Goal: Task Accomplishment & Management: Manage account settings

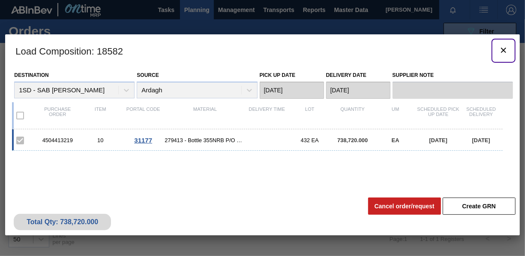
click at [495, 51] on button "botão de ícone" at bounding box center [503, 50] width 21 height 21
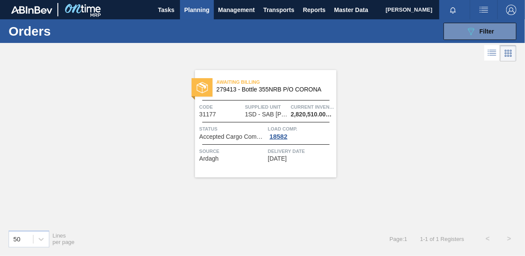
click at [204, 10] on span "Planning" at bounding box center [196, 10] width 25 height 10
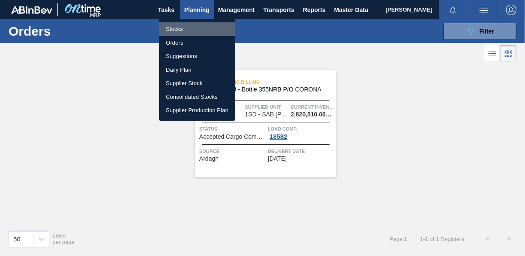
click at [191, 31] on li "Stocks" at bounding box center [197, 29] width 76 height 14
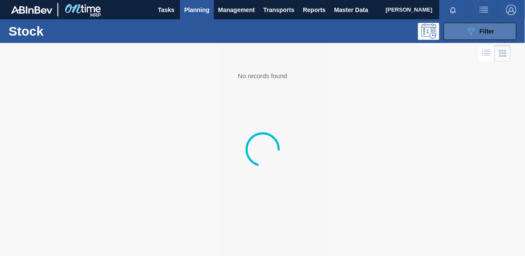
click at [466, 33] on button "089F7B8B-B2A5-4AFE-B5C0-19BA573D28AC Filter" at bounding box center [480, 31] width 73 height 17
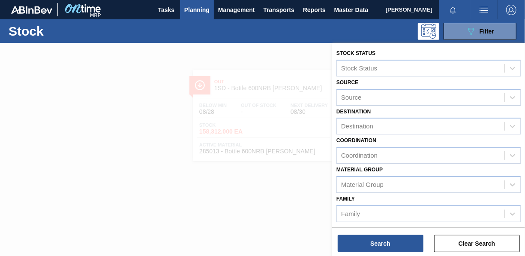
scroll to position [86, 0]
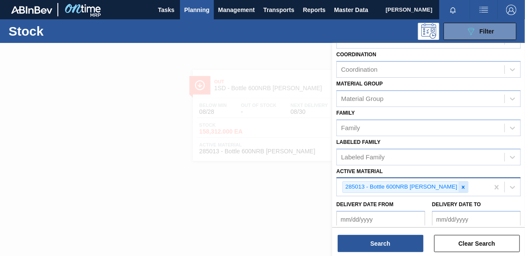
click at [460, 186] on icon at bounding box center [463, 187] width 6 height 6
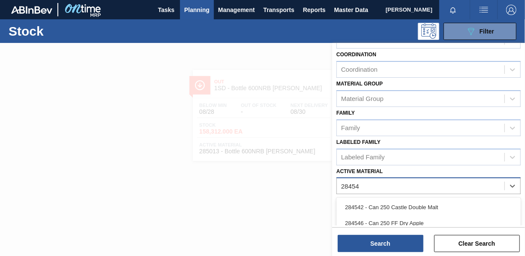
type Material "284541"
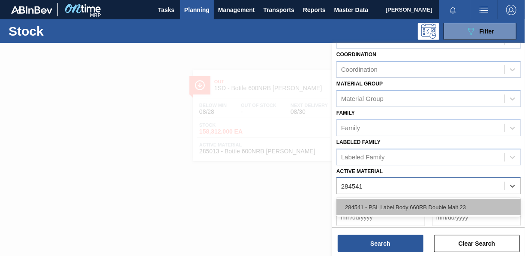
click at [432, 199] on div "284541 - PSL Label Body 660RB Double Malt 23" at bounding box center [429, 207] width 184 height 16
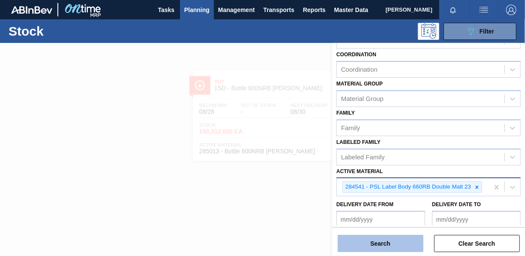
click at [397, 244] on button "Search" at bounding box center [381, 243] width 86 height 17
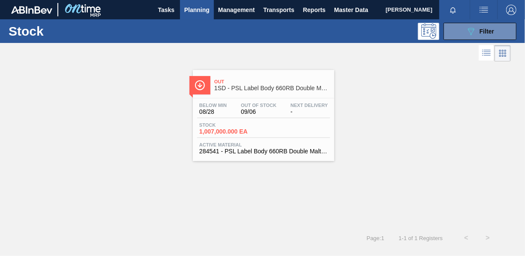
click at [218, 133] on span "1,007,000.000 EA" at bounding box center [229, 131] width 60 height 6
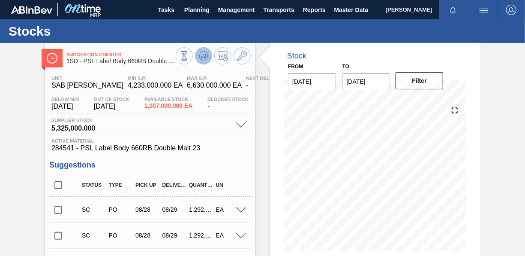
click at [204, 57] on icon at bounding box center [203, 56] width 10 height 10
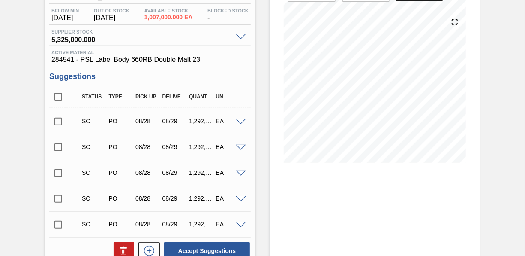
scroll to position [129, 0]
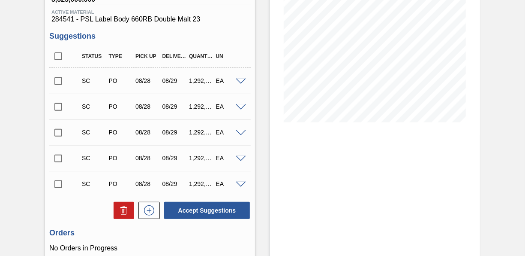
click at [58, 82] on input "checkbox" at bounding box center [58, 81] width 18 height 18
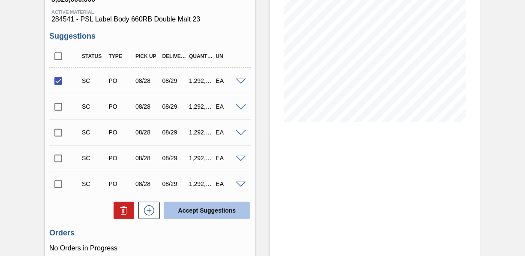
click at [198, 213] on button "Accept Suggestions" at bounding box center [207, 209] width 86 height 17
checkbox input "false"
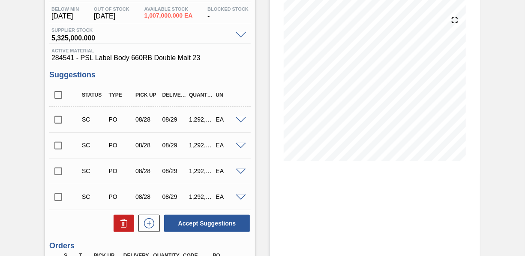
scroll to position [0, 0]
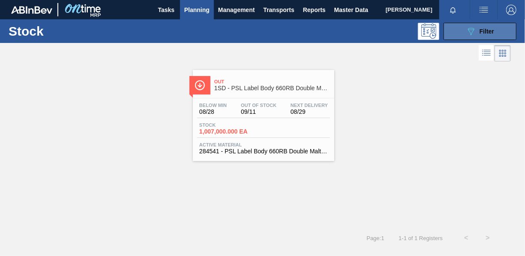
click at [498, 23] on button "089F7B8B-B2A5-4AFE-B5C0-19BA573D28AC Filter" at bounding box center [480, 31] width 73 height 17
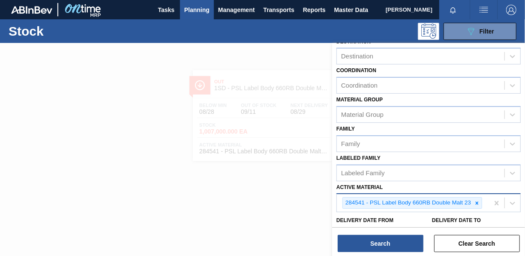
scroll to position [129, 0]
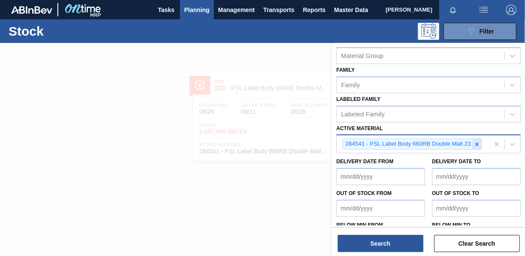
click at [476, 141] on icon at bounding box center [477, 144] width 6 height 6
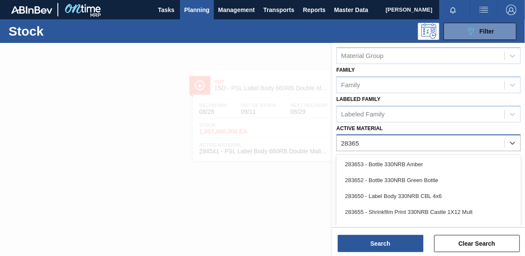
type Material "283653"
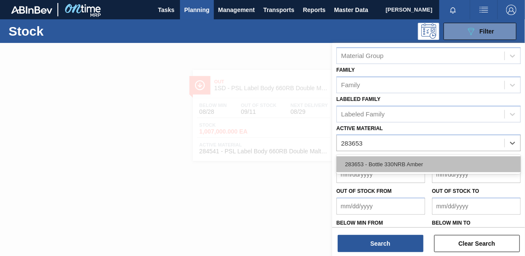
click at [411, 158] on div "283653 - Bottle 330NRB Amber" at bounding box center [429, 164] width 184 height 16
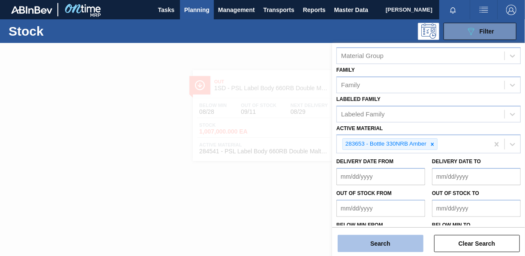
click at [397, 241] on button "Search" at bounding box center [381, 243] width 86 height 17
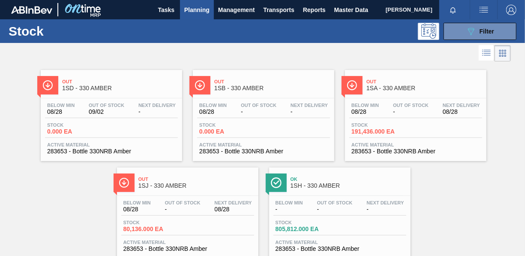
click at [64, 131] on span "0.000 EA" at bounding box center [77, 131] width 60 height 6
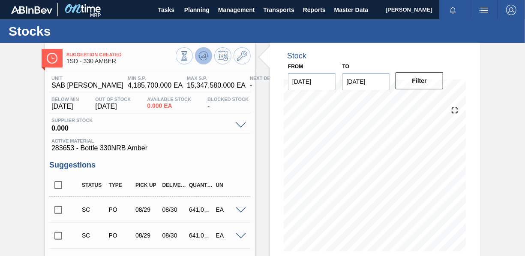
click at [208, 59] on button at bounding box center [203, 55] width 17 height 17
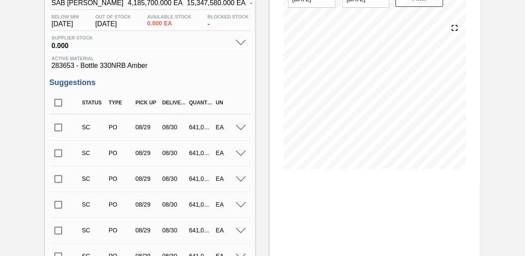
scroll to position [86, 0]
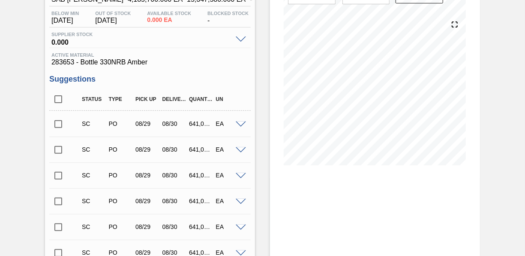
click at [61, 126] on input "checkbox" at bounding box center [58, 124] width 18 height 18
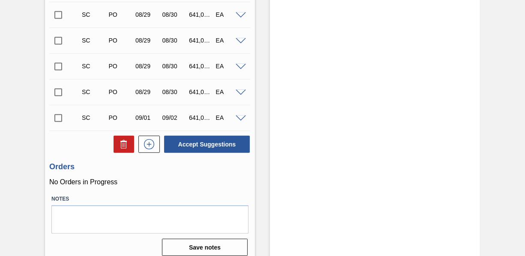
scroll to position [280, 0]
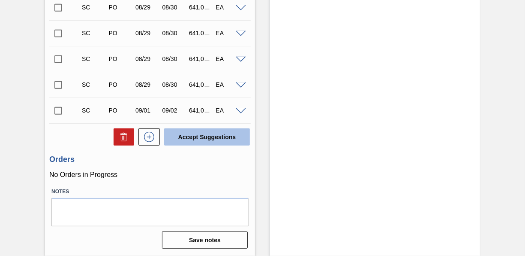
click at [189, 138] on button "Accept Suggestions" at bounding box center [207, 136] width 86 height 17
checkbox input "false"
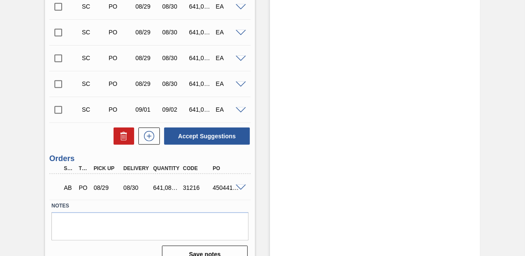
scroll to position [269, 0]
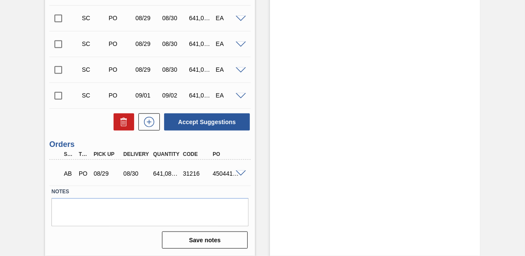
click at [56, 97] on input "checkbox" at bounding box center [58, 96] width 18 height 18
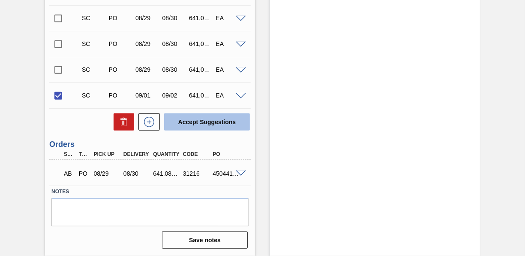
click at [184, 122] on button "Accept Suggestions" at bounding box center [207, 121] width 86 height 17
checkbox input "false"
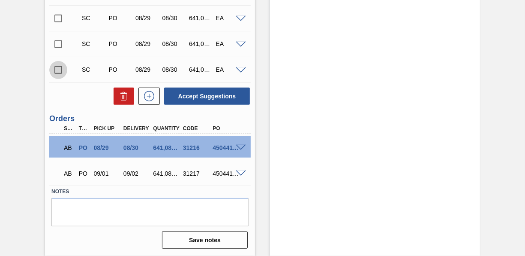
click at [62, 75] on input "checkbox" at bounding box center [58, 70] width 18 height 18
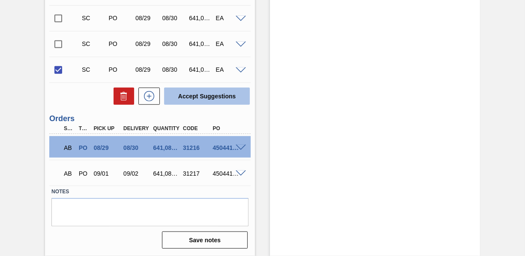
click at [215, 98] on button "Accept Suggestions" at bounding box center [207, 95] width 86 height 17
checkbox input "false"
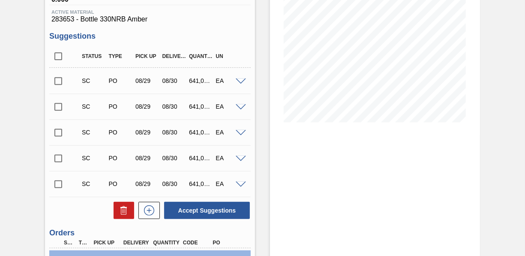
scroll to position [0, 0]
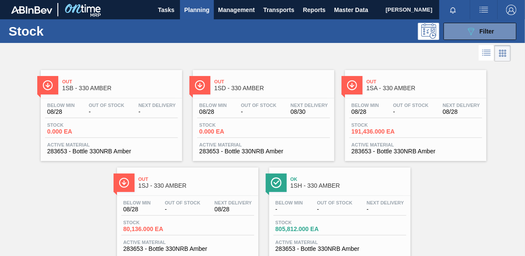
click at [195, 10] on span "Planning" at bounding box center [196, 10] width 25 height 10
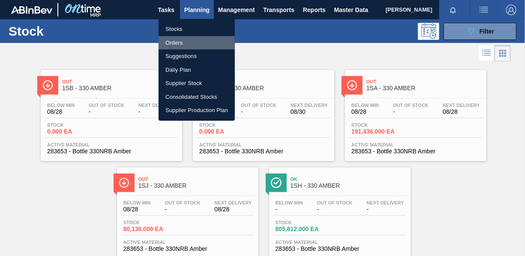
drag, startPoint x: 181, startPoint y: 43, endPoint x: 423, endPoint y: 18, distance: 243.1
click at [181, 43] on li "Orders" at bounding box center [197, 43] width 76 height 14
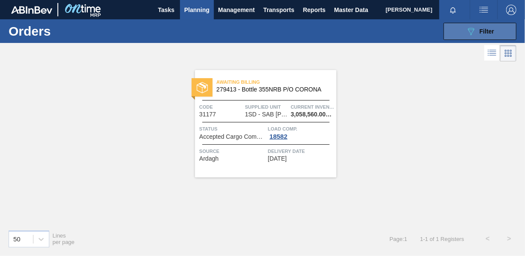
click at [471, 30] on icon at bounding box center [471, 31] width 6 height 7
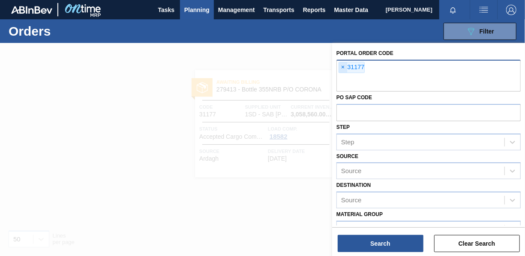
click at [343, 67] on span "×" at bounding box center [343, 67] width 8 height 10
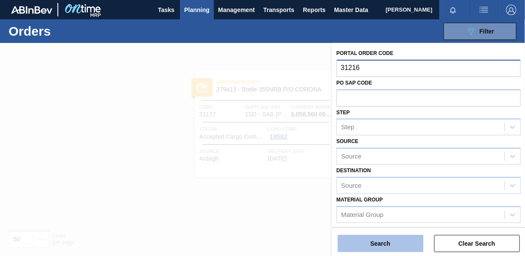
type input "31216"
click at [386, 246] on button "Search" at bounding box center [381, 243] width 86 height 17
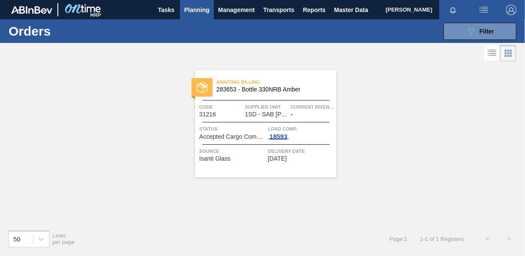
click at [279, 135] on div "18593" at bounding box center [278, 136] width 21 height 7
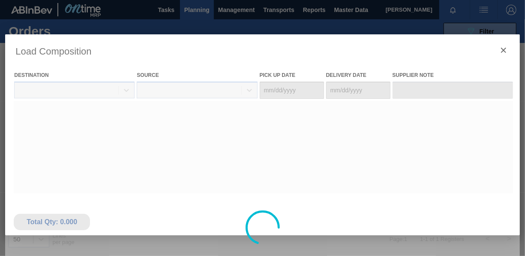
type Date "[DATE]"
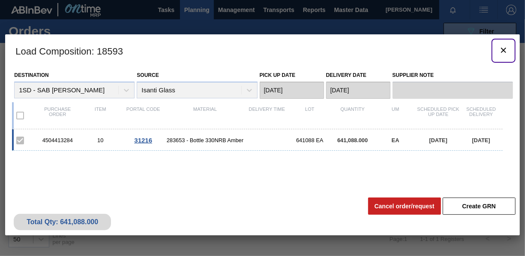
click at [506, 52] on icon "botão de ícone" at bounding box center [503, 50] width 5 height 5
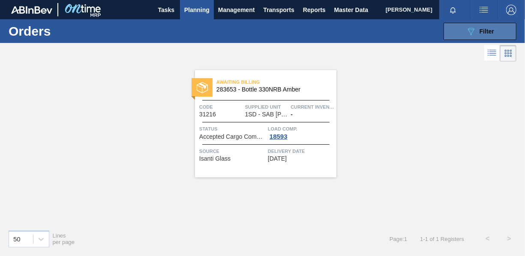
click at [496, 33] on button "089F7B8B-B2A5-4AFE-B5C0-19BA573D28AC Filter" at bounding box center [480, 31] width 73 height 17
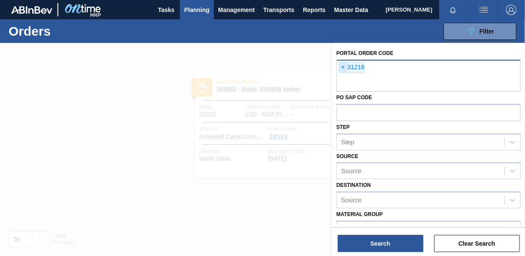
click at [343, 64] on span "×" at bounding box center [343, 67] width 8 height 10
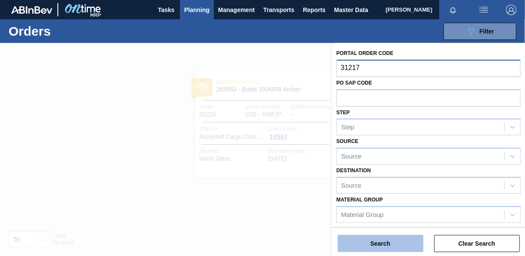
type input "31217"
click at [385, 236] on button "Search" at bounding box center [381, 243] width 86 height 17
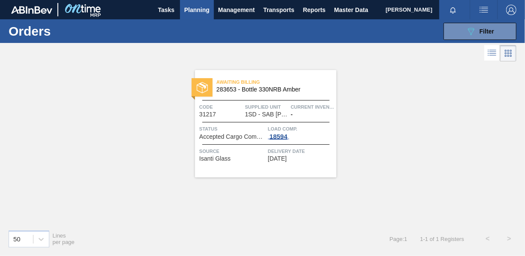
click at [283, 136] on div "18594" at bounding box center [278, 136] width 21 height 7
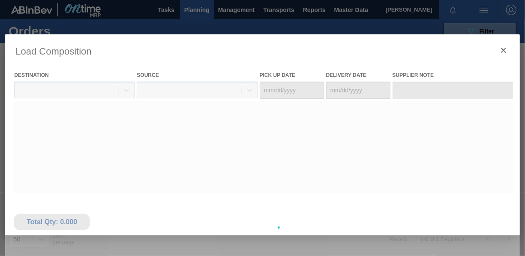
type Date "[DATE]"
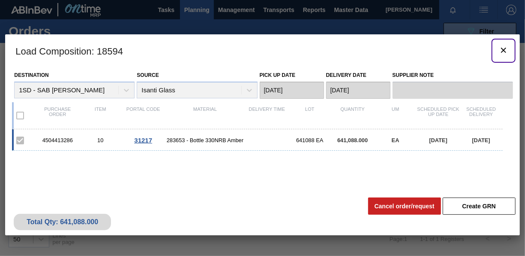
click at [506, 49] on icon "botão de ícone" at bounding box center [504, 50] width 10 height 10
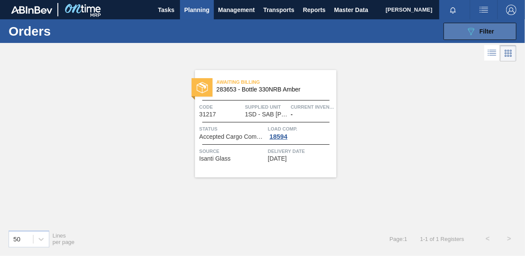
click at [474, 32] on icon "089F7B8B-B2A5-4AFE-B5C0-19BA573D28AC" at bounding box center [471, 31] width 10 height 10
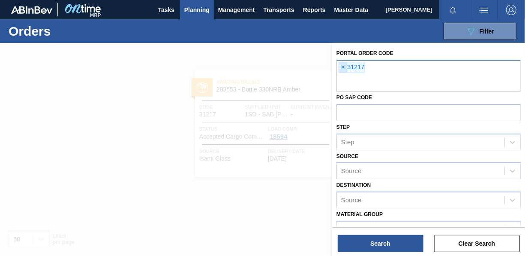
click at [341, 69] on span "×" at bounding box center [343, 67] width 8 height 10
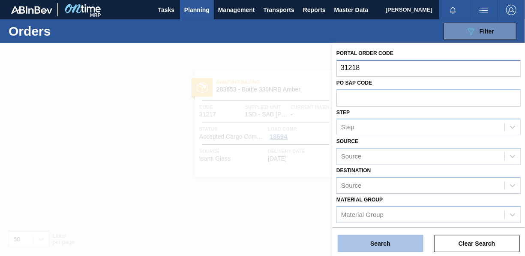
type input "31218"
click at [391, 239] on button "Search" at bounding box center [381, 243] width 86 height 17
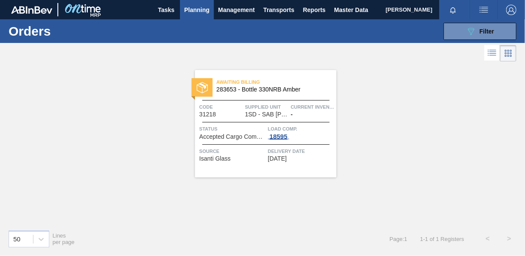
click at [275, 135] on div "18595" at bounding box center [278, 136] width 21 height 7
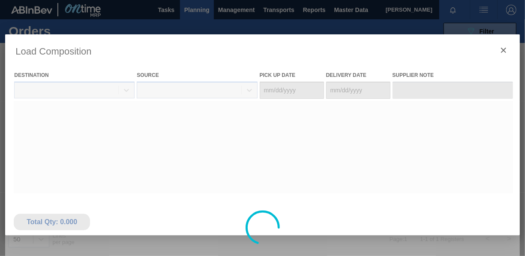
type Date "[DATE]"
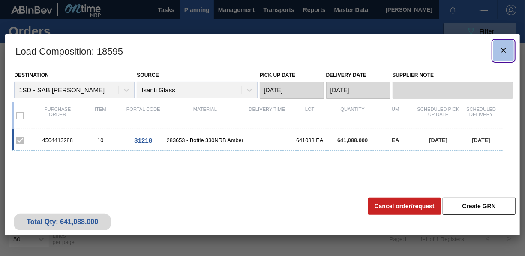
click at [511, 50] on button "botão de ícone" at bounding box center [503, 50] width 21 height 21
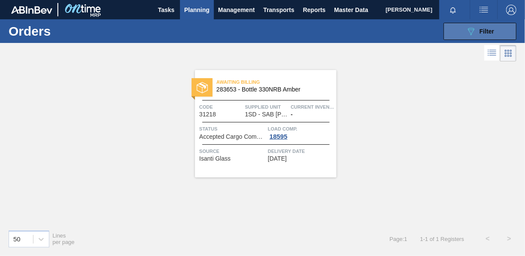
click at [478, 30] on div "089F7B8B-B2A5-4AFE-B5C0-19BA573D28AC Filter" at bounding box center [480, 31] width 28 height 10
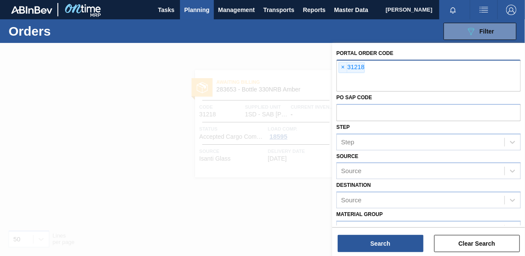
click at [343, 66] on span "×" at bounding box center [343, 67] width 8 height 10
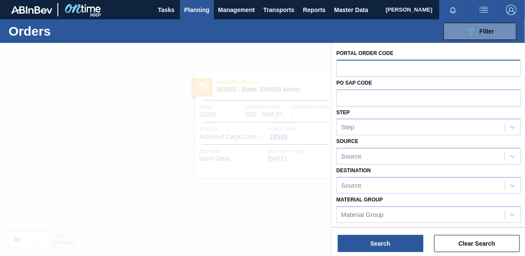
type input "2"
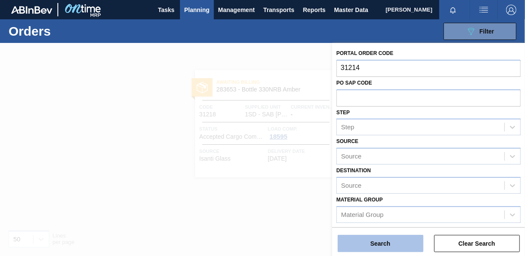
type input "31214"
click at [370, 237] on button "Search" at bounding box center [381, 243] width 86 height 17
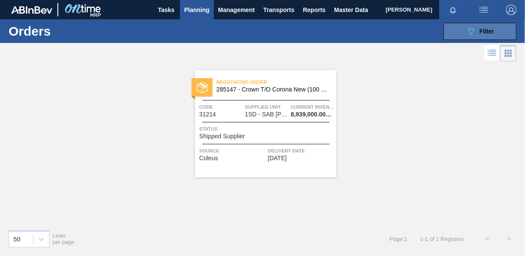
click at [466, 23] on button "089F7B8B-B2A5-4AFE-B5C0-19BA573D28AC Filter" at bounding box center [480, 31] width 73 height 17
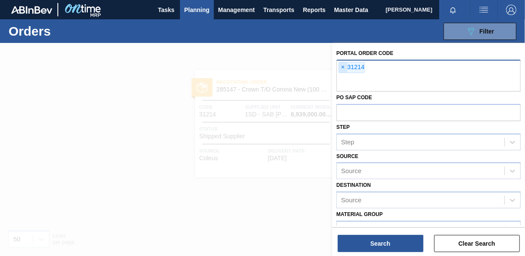
click at [346, 68] on span "×" at bounding box center [343, 67] width 8 height 10
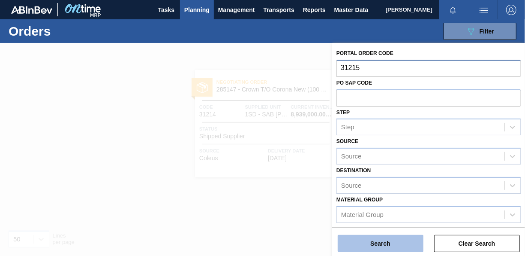
type input "31215"
click at [368, 249] on button "Search" at bounding box center [381, 243] width 86 height 17
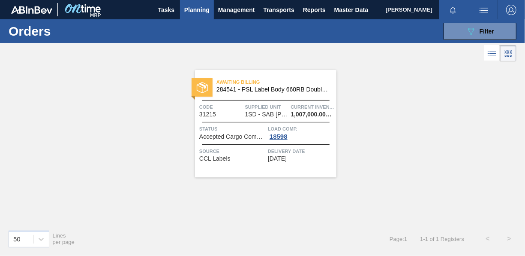
click at [286, 136] on div "18598" at bounding box center [278, 136] width 21 height 7
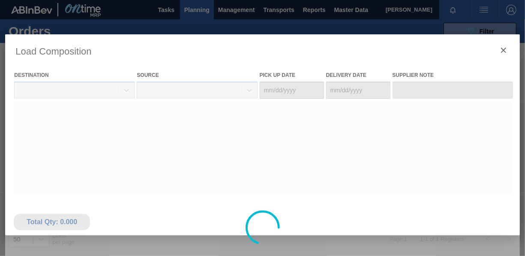
type Date "[DATE]"
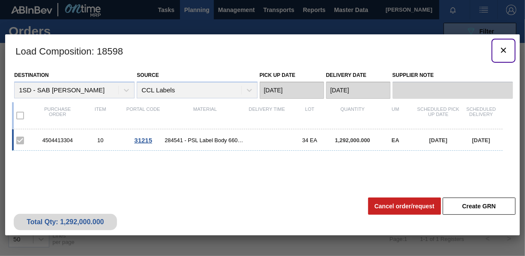
click at [499, 50] on icon "botão de ícone" at bounding box center [504, 50] width 10 height 10
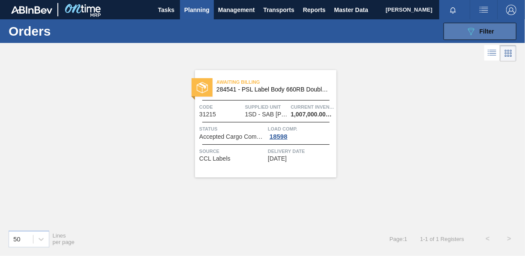
click at [466, 27] on button "089F7B8B-B2A5-4AFE-B5C0-19BA573D28AC Filter" at bounding box center [480, 31] width 73 height 17
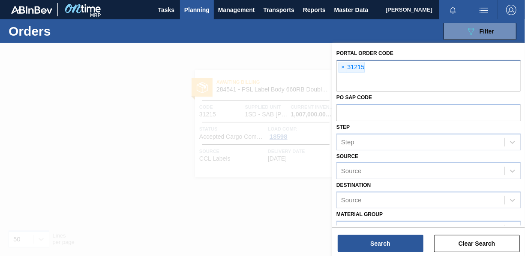
click at [264, 42] on div "089F7B8B-B2A5-4AFE-B5C0-19BA573D28AC Filter Portal Order Code × 31215 PO SAP Co…" at bounding box center [323, 31] width 395 height 26
click at [490, 246] on button "Clear Search" at bounding box center [477, 243] width 86 height 17
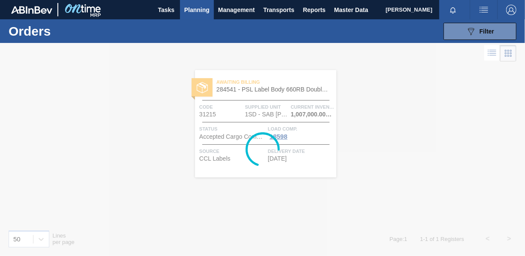
drag, startPoint x: 245, startPoint y: 66, endPoint x: 182, endPoint y: 14, distance: 82.2
click at [244, 63] on div at bounding box center [262, 149] width 525 height 213
click at [190, 11] on span "Planning" at bounding box center [196, 10] width 25 height 10
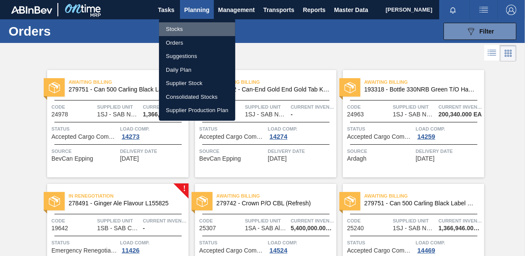
click at [186, 27] on li "Stocks" at bounding box center [197, 29] width 76 height 14
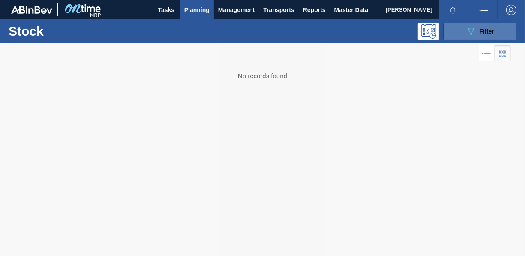
click at [494, 30] on button "089F7B8B-B2A5-4AFE-B5C0-19BA573D28AC Filter" at bounding box center [480, 31] width 73 height 17
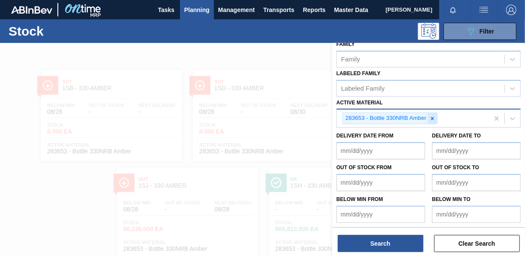
click at [429, 117] on div at bounding box center [432, 118] width 9 height 11
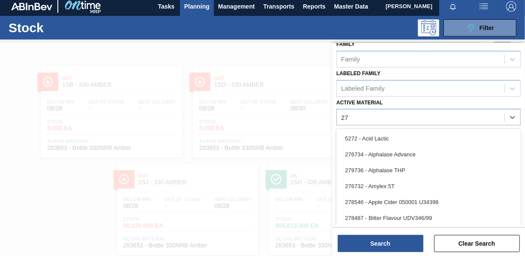
scroll to position [4, 0]
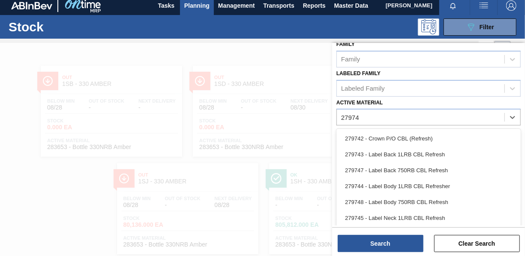
type Material "279748"
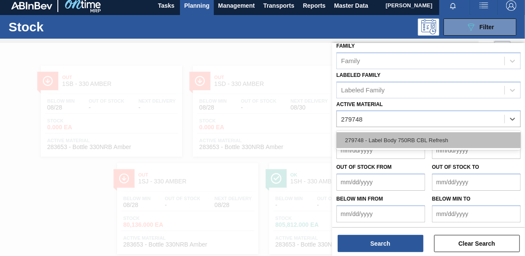
click at [397, 136] on div "279748 - Label Body 750RB CBL Refresh" at bounding box center [429, 140] width 184 height 16
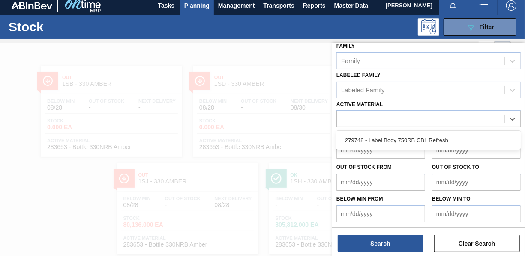
scroll to position [154, 0]
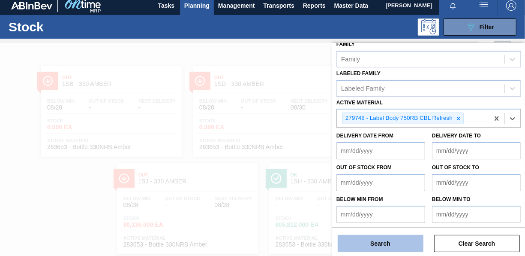
click at [399, 239] on button "Search" at bounding box center [381, 243] width 86 height 17
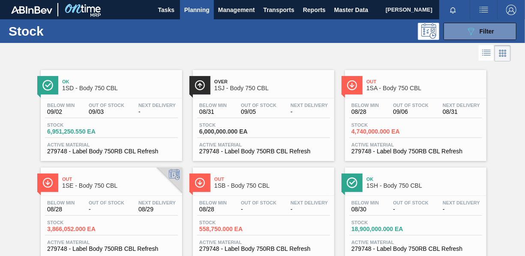
click at [69, 131] on span "6,951,250.550 EA" at bounding box center [77, 131] width 60 height 6
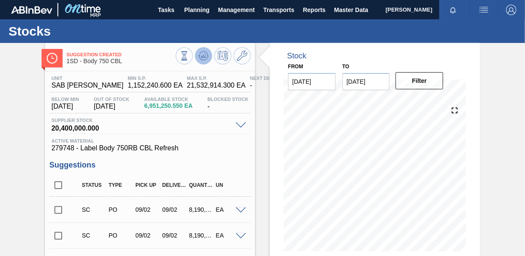
click at [204, 57] on icon at bounding box center [204, 56] width 6 height 4
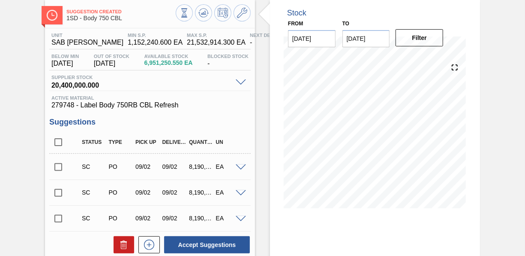
click at [62, 165] on input "checkbox" at bounding box center [58, 167] width 18 height 18
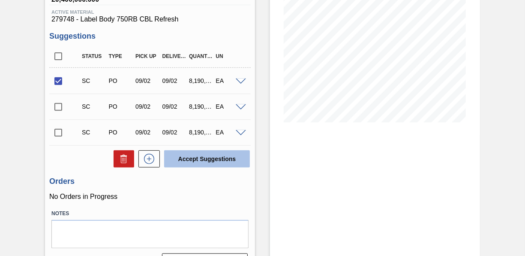
click at [206, 155] on button "Accept Suggestions" at bounding box center [207, 158] width 86 height 17
checkbox input "false"
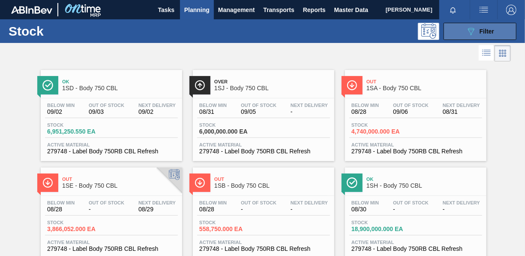
click at [464, 29] on button "089F7B8B-B2A5-4AFE-B5C0-19BA573D28AC Filter" at bounding box center [480, 31] width 73 height 17
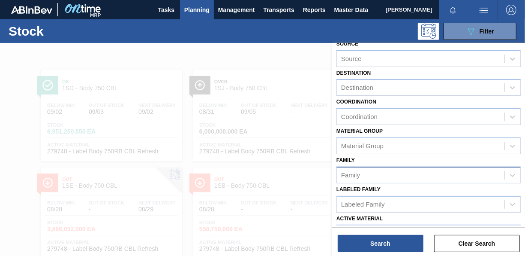
scroll to position [86, 0]
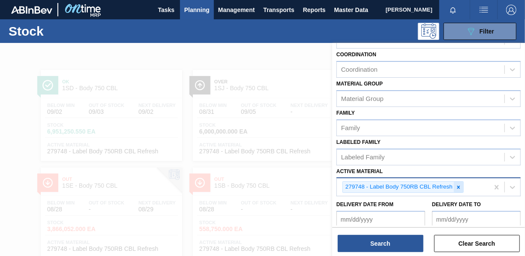
click at [459, 184] on icon at bounding box center [459, 187] width 6 height 6
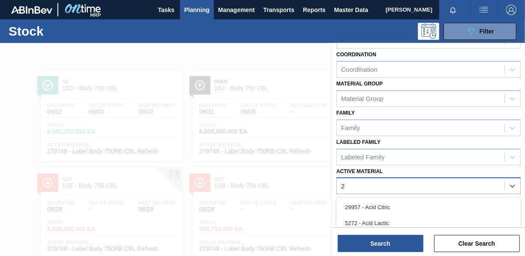
scroll to position [73, 0]
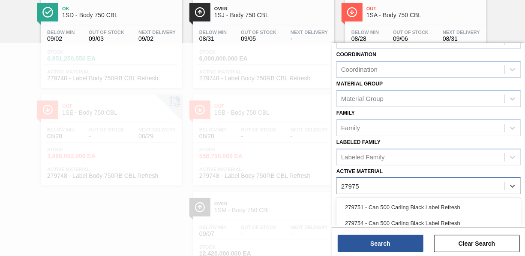
type Material "279750"
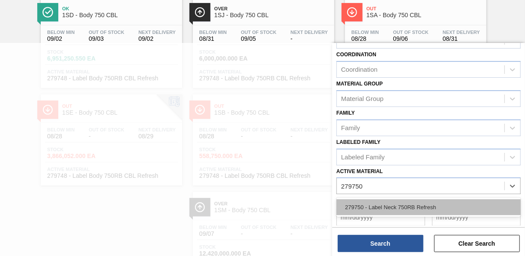
click at [424, 200] on div "279750 - Label Neck 750RB Refresh" at bounding box center [429, 207] width 184 height 16
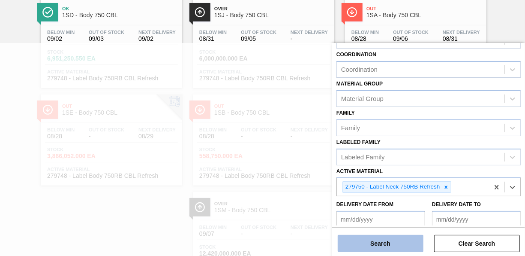
click at [400, 245] on button "Search" at bounding box center [381, 243] width 86 height 17
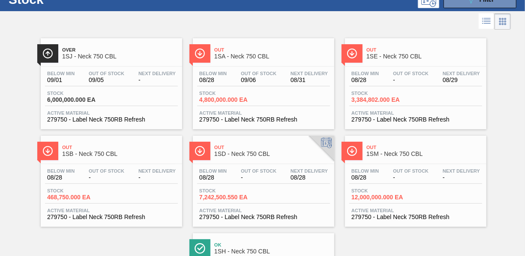
scroll to position [86, 0]
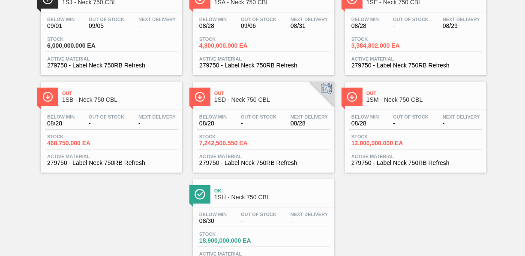
click at [217, 144] on span "7,242,500.550 EA" at bounding box center [229, 143] width 60 height 6
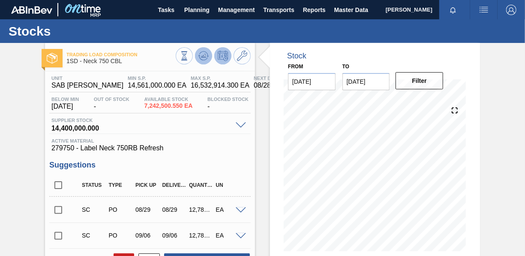
click at [199, 58] on icon at bounding box center [203, 56] width 10 height 10
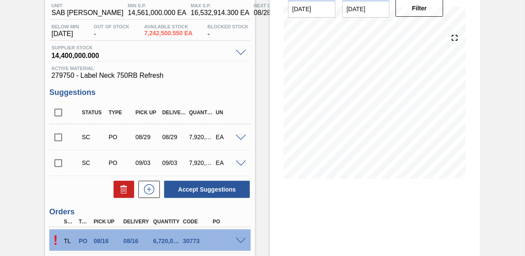
scroll to position [86, 0]
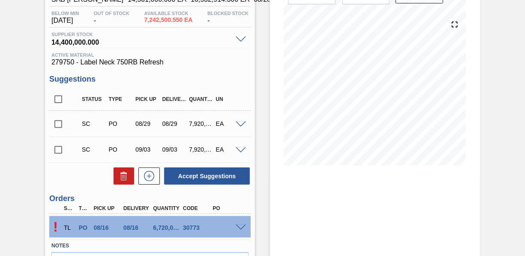
drag, startPoint x: 57, startPoint y: 121, endPoint x: 111, endPoint y: 130, distance: 54.3
click at [57, 121] on input "checkbox" at bounding box center [58, 124] width 18 height 18
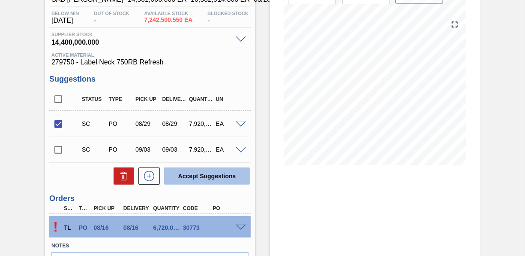
click at [197, 178] on button "Accept Suggestions" at bounding box center [207, 175] width 86 height 17
checkbox input "false"
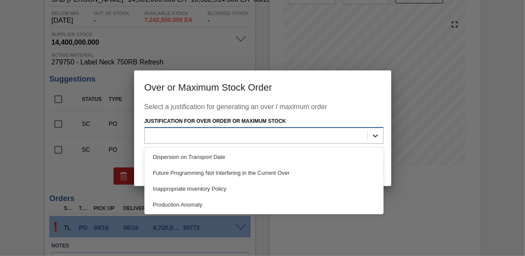
click at [380, 129] on div at bounding box center [375, 135] width 15 height 15
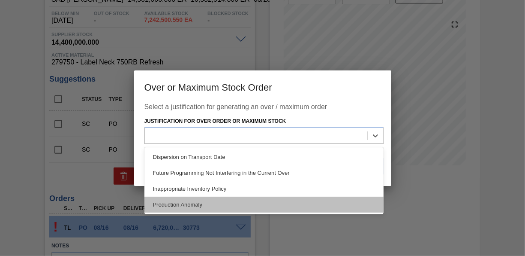
click at [226, 202] on div "Production Anomaly" at bounding box center [263, 204] width 239 height 16
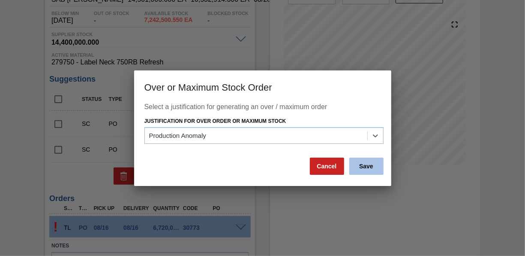
click at [367, 166] on button "Save" at bounding box center [366, 165] width 34 height 17
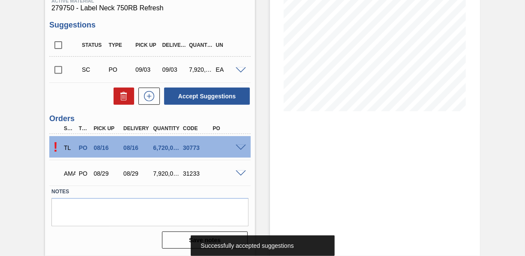
scroll to position [140, 0]
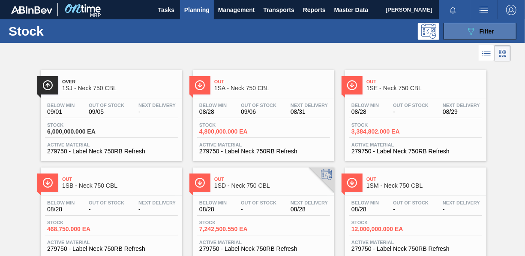
drag, startPoint x: 474, startPoint y: 31, endPoint x: 451, endPoint y: 32, distance: 23.6
click at [478, 32] on div "089F7B8B-B2A5-4AFE-B5C0-19BA573D28AC Filter" at bounding box center [480, 31] width 28 height 10
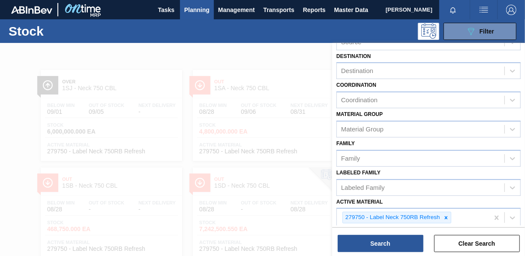
scroll to position [86, 0]
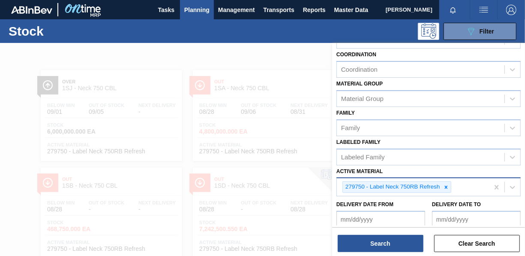
click at [450, 186] on div at bounding box center [446, 186] width 9 height 11
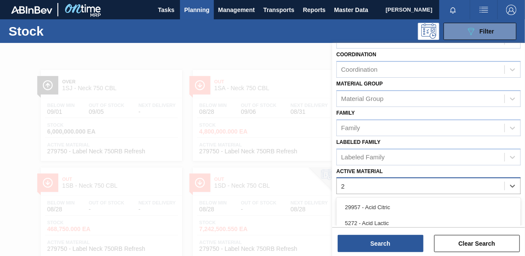
scroll to position [73, 0]
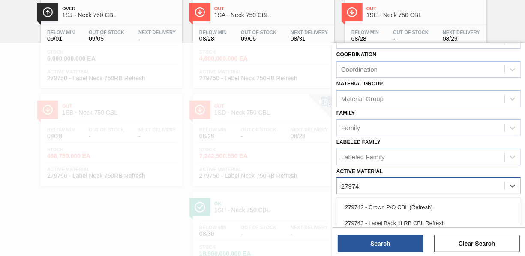
type Material "279747"
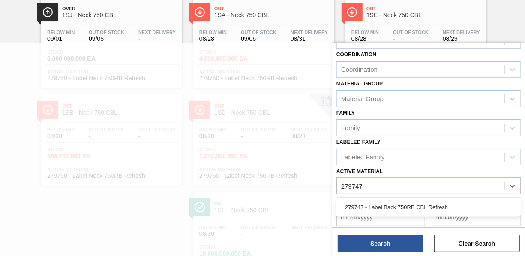
click at [438, 203] on div "279747 - Label Back 750RB CBL Refresh" at bounding box center [429, 207] width 184 height 16
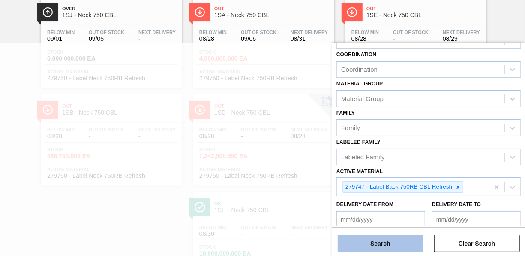
click at [398, 244] on button "Search" at bounding box center [381, 243] width 86 height 17
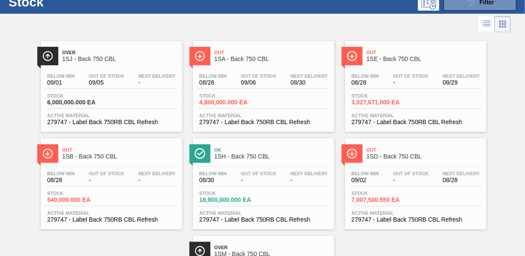
scroll to position [43, 0]
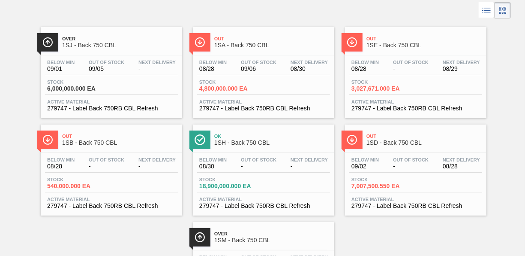
click at [373, 184] on span "7,007,500.550 EA" at bounding box center [382, 186] width 60 height 6
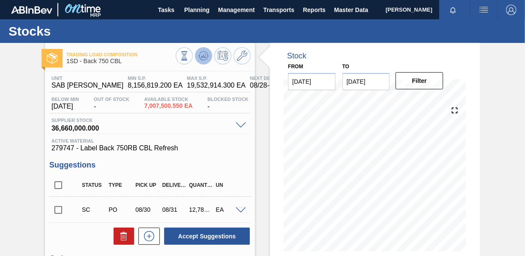
click at [199, 52] on icon at bounding box center [203, 56] width 10 height 10
click at [63, 211] on input "checkbox" at bounding box center [58, 210] width 18 height 18
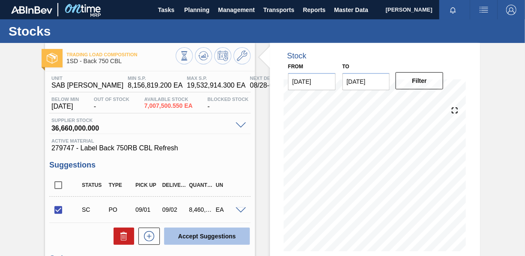
click at [188, 237] on button "Accept Suggestions" at bounding box center [207, 235] width 86 height 17
checkbox input "false"
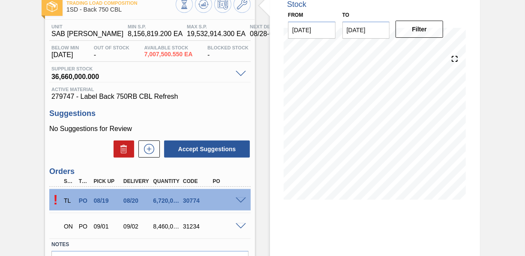
scroll to position [113, 0]
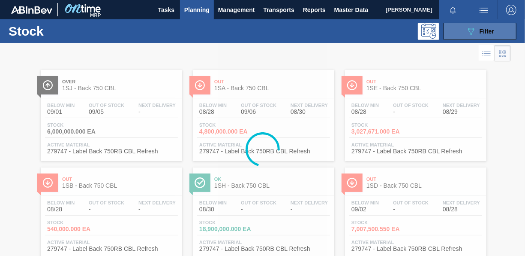
click at [466, 29] on icon "089F7B8B-B2A5-4AFE-B5C0-19BA573D28AC" at bounding box center [471, 31] width 10 height 10
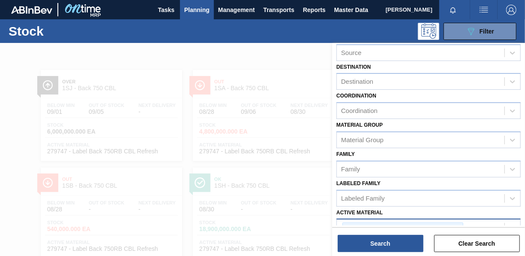
scroll to position [129, 0]
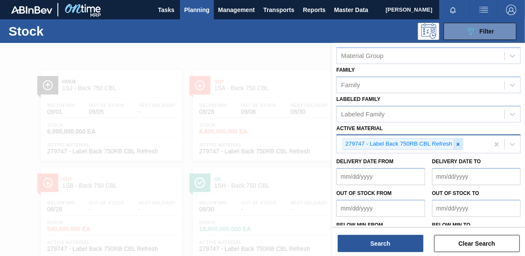
click at [458, 141] on icon at bounding box center [458, 144] width 6 height 6
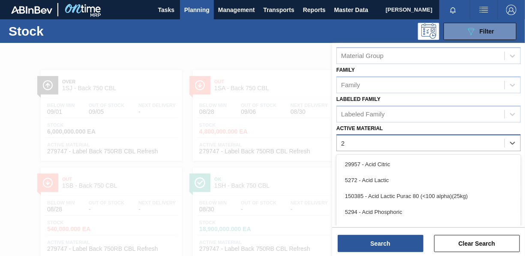
scroll to position [30, 0]
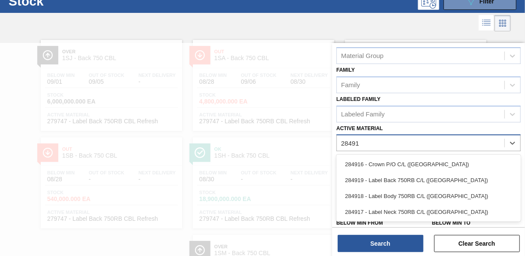
type Material "284918"
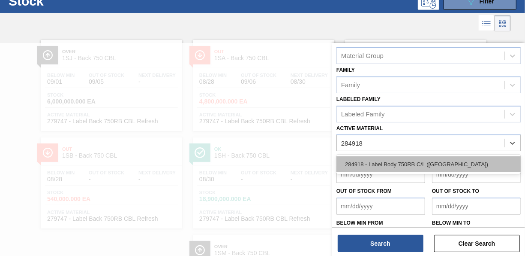
click at [451, 169] on div "284918 - Label Body 750RB C/L ([GEOGRAPHIC_DATA])" at bounding box center [429, 164] width 184 height 16
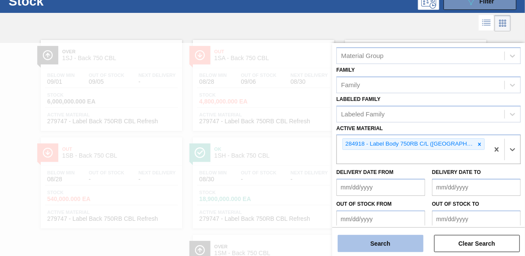
click at [398, 238] on button "Search" at bounding box center [381, 243] width 86 height 17
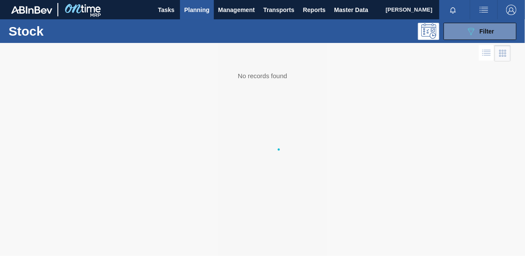
scroll to position [0, 0]
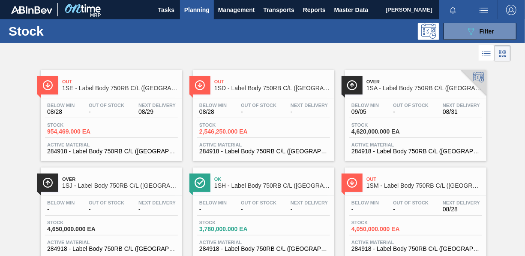
click at [223, 130] on span "2,546,250.000 EA" at bounding box center [229, 131] width 60 height 6
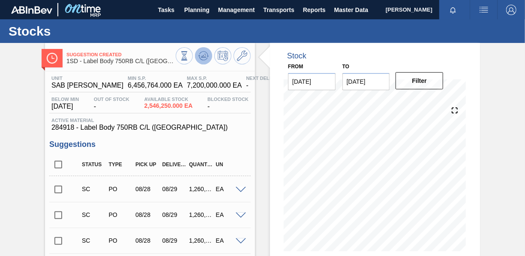
click at [206, 53] on icon at bounding box center [203, 56] width 10 height 10
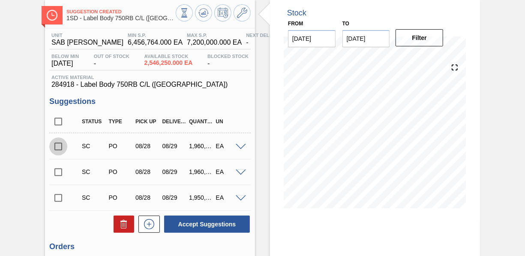
click at [53, 145] on input "checkbox" at bounding box center [58, 146] width 18 height 18
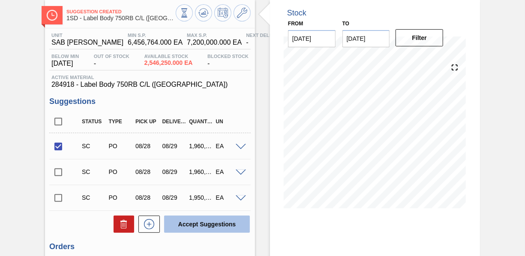
click at [201, 227] on button "Accept Suggestions" at bounding box center [207, 223] width 86 height 17
checkbox input "false"
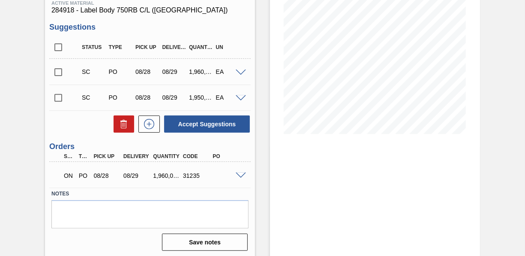
scroll to position [120, 0]
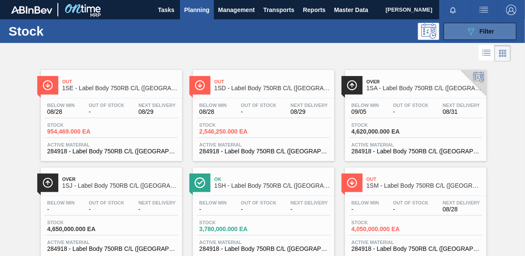
click at [459, 30] on button "089F7B8B-B2A5-4AFE-B5C0-19BA573D28AC Filter" at bounding box center [480, 31] width 73 height 17
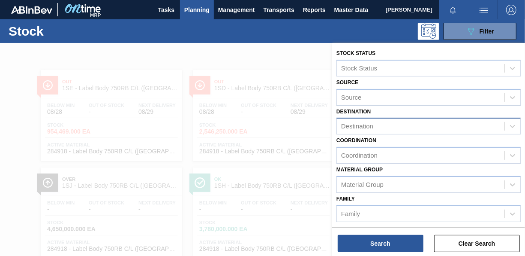
scroll to position [129, 0]
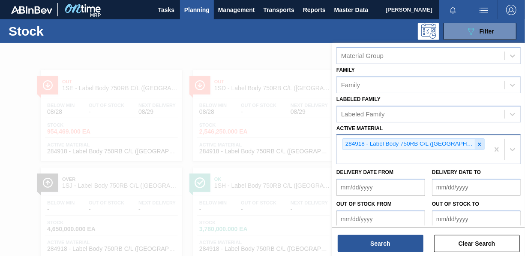
click at [477, 144] on icon at bounding box center [480, 144] width 6 height 6
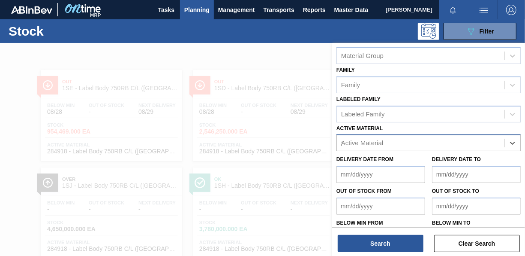
scroll to position [25, 0]
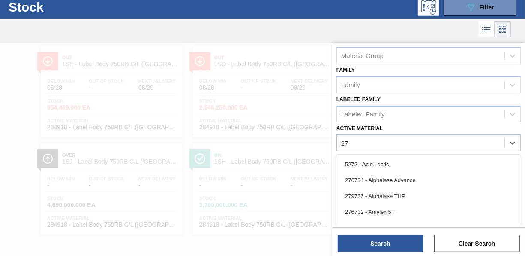
type Material "27"
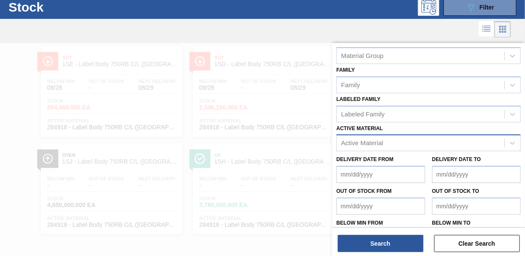
click at [368, 148] on div "Active Material" at bounding box center [421, 143] width 168 height 12
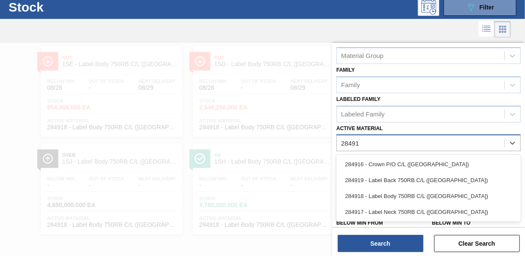
type Material "284917"
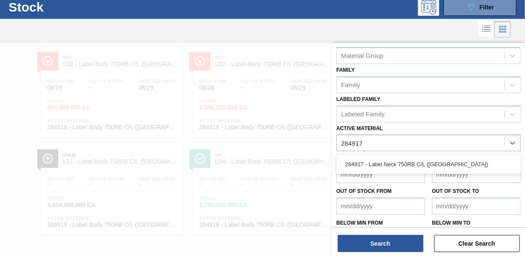
click at [406, 172] on div "284917 - Label Neck 750RB C/L ([GEOGRAPHIC_DATA])" at bounding box center [429, 163] width 184 height 19
click at [402, 161] on div "284917 - Label Neck 750RB C/L ([GEOGRAPHIC_DATA])" at bounding box center [429, 164] width 184 height 16
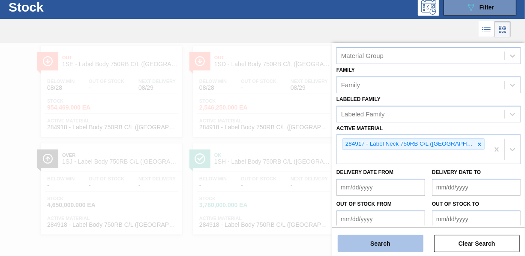
click at [390, 241] on button "Search" at bounding box center [381, 243] width 86 height 17
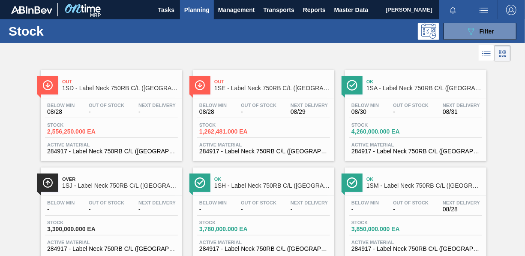
click at [67, 129] on span "2,556,250.000 EA" at bounding box center [77, 131] width 60 height 6
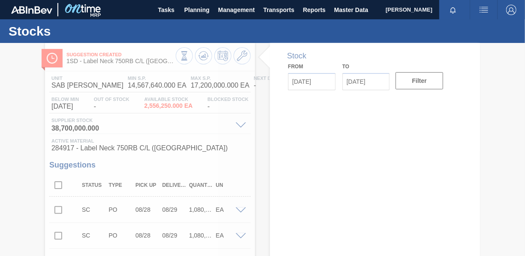
type input "[DATE]"
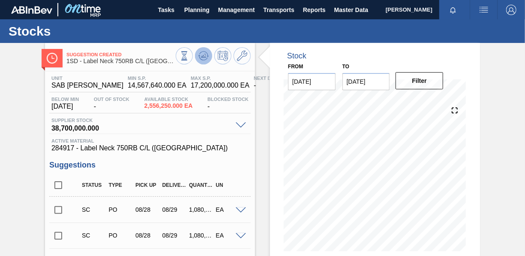
click at [203, 59] on icon at bounding box center [203, 56] width 10 height 10
click at [62, 213] on input "checkbox" at bounding box center [58, 210] width 18 height 18
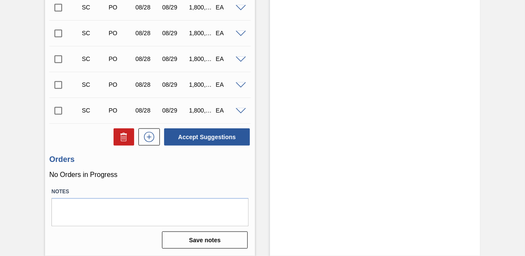
scroll to position [306, 0]
click at [208, 135] on button "Accept Suggestions" at bounding box center [207, 136] width 86 height 17
checkbox input "false"
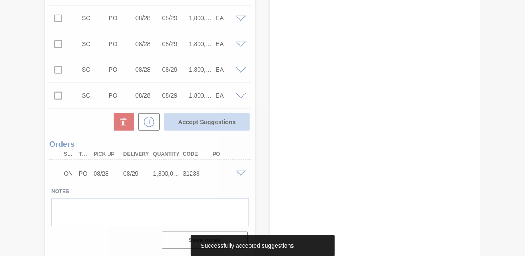
scroll to position [280, 0]
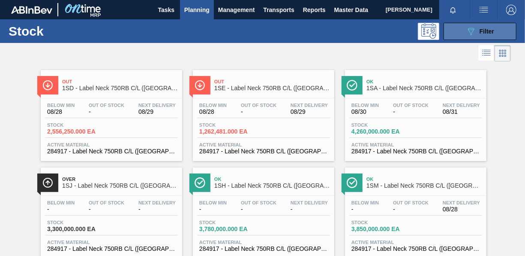
click at [456, 34] on button "089F7B8B-B2A5-4AFE-B5C0-19BA573D28AC Filter" at bounding box center [480, 31] width 73 height 17
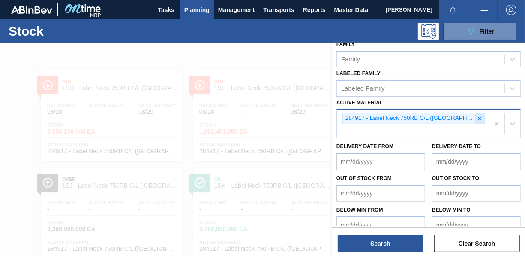
click at [477, 115] on icon at bounding box center [480, 118] width 6 height 6
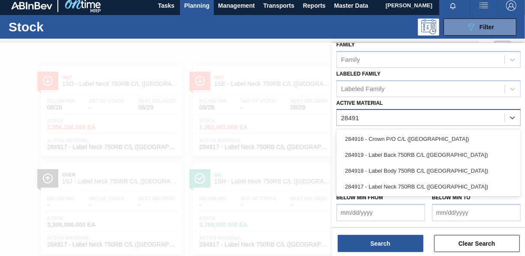
scroll to position [153, 0]
type Material "284919"
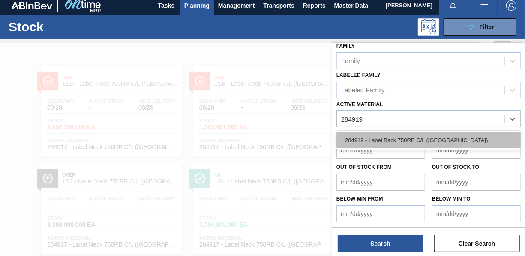
click at [430, 140] on div "284919 - Label Back 750RB C/L ([GEOGRAPHIC_DATA])" at bounding box center [429, 140] width 184 height 16
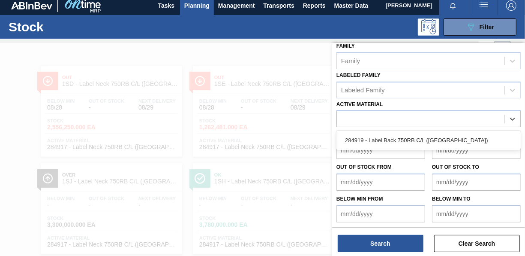
scroll to position [154, 0]
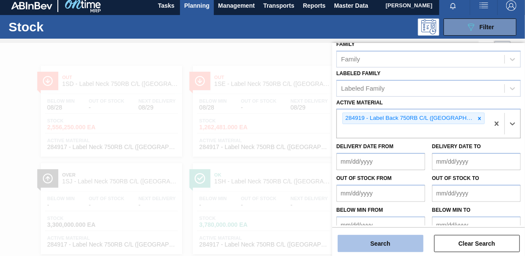
click at [409, 240] on button "Search" at bounding box center [381, 243] width 86 height 17
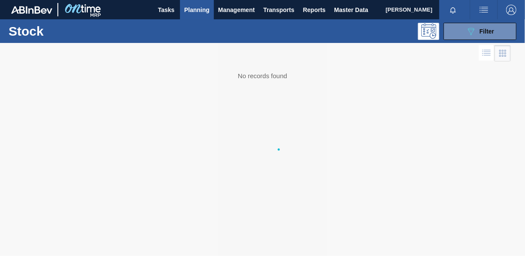
scroll to position [0, 0]
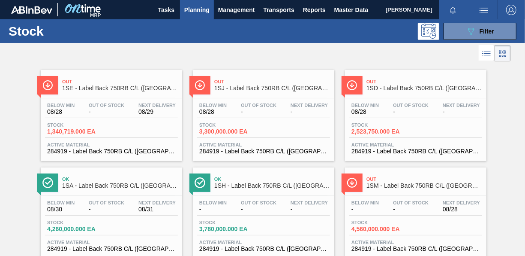
click at [389, 131] on span "2,523,750.000 EA" at bounding box center [382, 131] width 60 height 6
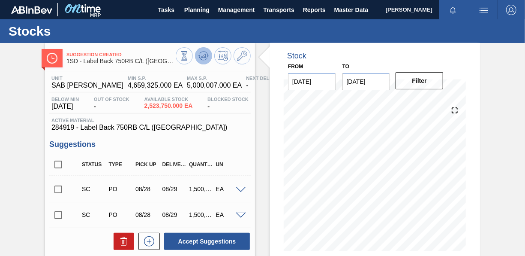
click at [208, 55] on button at bounding box center [203, 55] width 17 height 17
drag, startPoint x: 66, startPoint y: 189, endPoint x: 96, endPoint y: 203, distance: 32.8
click at [66, 189] on input "checkbox" at bounding box center [58, 189] width 18 height 18
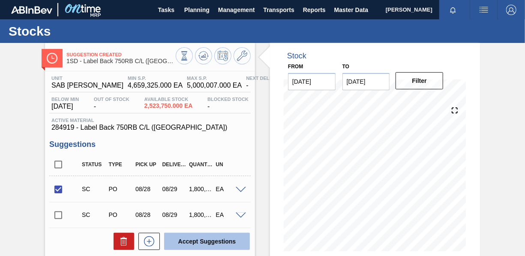
click at [193, 240] on button "Accept Suggestions" at bounding box center [207, 240] width 86 height 17
checkbox input "false"
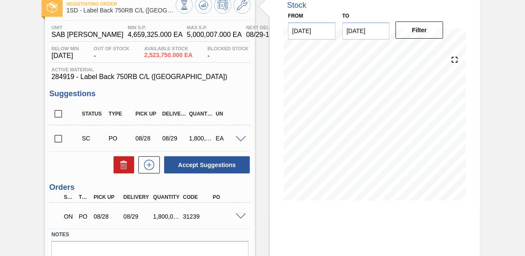
scroll to position [86, 0]
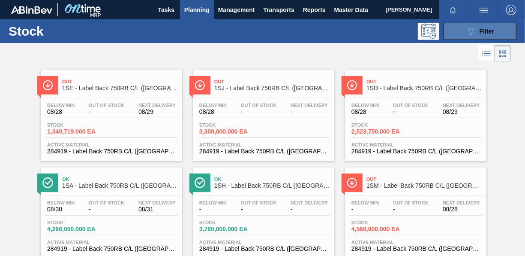
click at [475, 38] on button "089F7B8B-B2A5-4AFE-B5C0-19BA573D28AC Filter" at bounding box center [480, 31] width 73 height 17
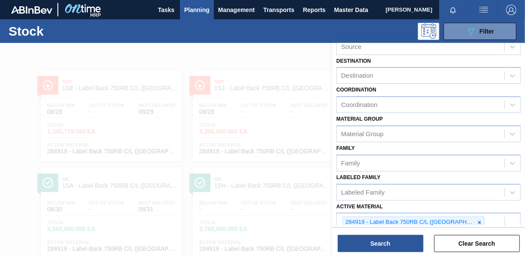
scroll to position [129, 0]
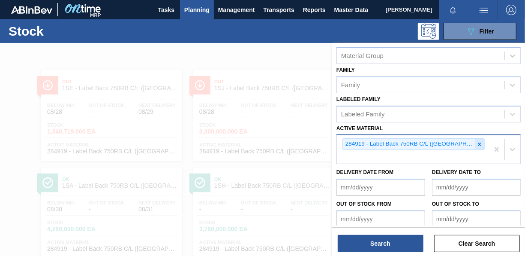
click at [477, 141] on icon at bounding box center [480, 144] width 6 height 6
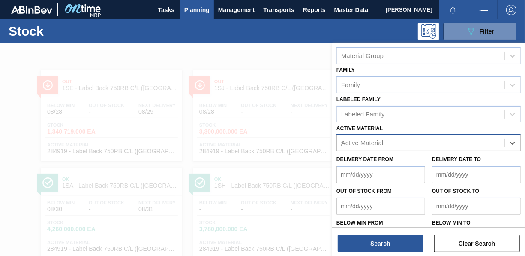
scroll to position [25, 0]
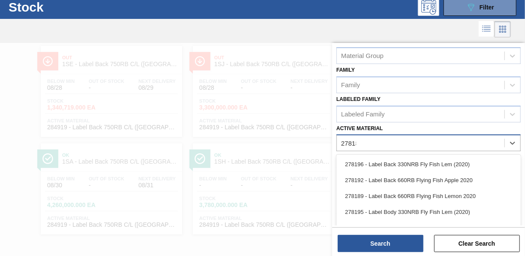
type Material "278188"
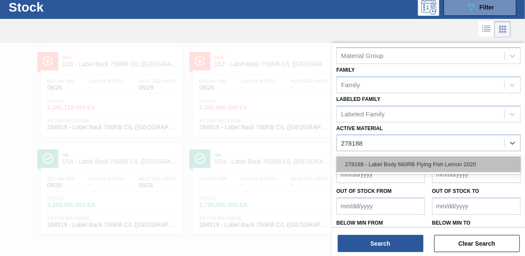
click at [451, 165] on div "278188 - Label Body 660RB Flying Fish Lemon 2020" at bounding box center [429, 164] width 184 height 16
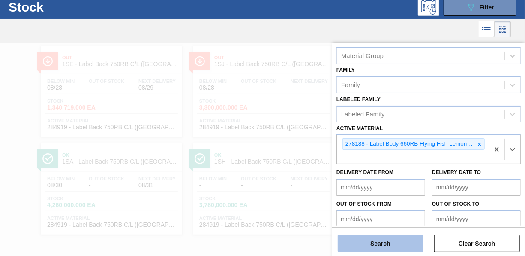
click at [393, 248] on button "Search" at bounding box center [381, 243] width 86 height 17
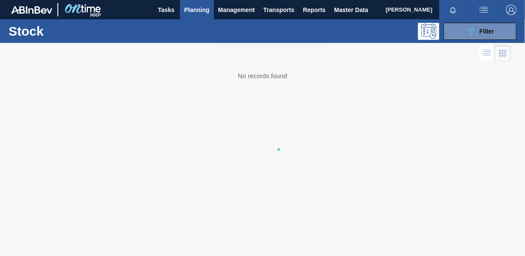
scroll to position [0, 0]
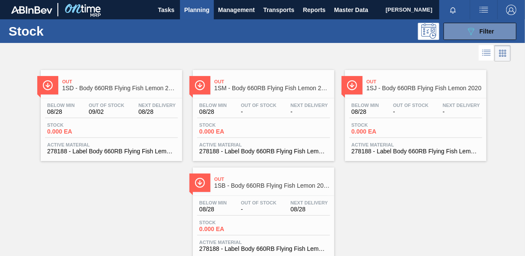
click at [69, 133] on span "0.000 EA" at bounding box center [77, 131] width 60 height 6
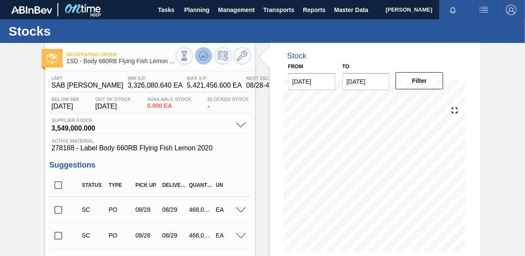
click at [206, 55] on icon at bounding box center [203, 56] width 10 height 10
click at [63, 209] on input "checkbox" at bounding box center [58, 210] width 18 height 18
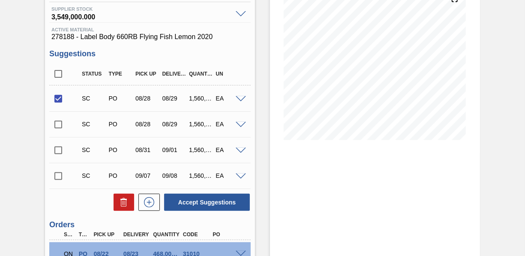
scroll to position [192, 0]
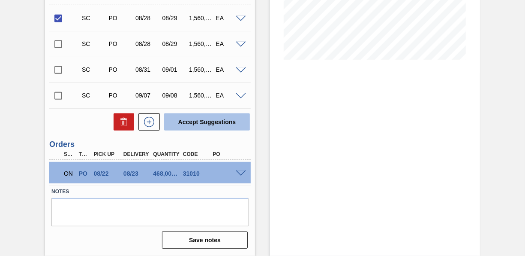
click at [198, 122] on button "Accept Suggestions" at bounding box center [207, 121] width 86 height 17
checkbox input "false"
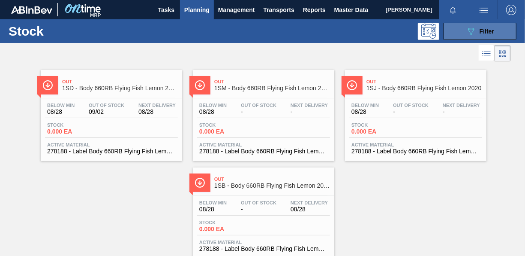
click at [469, 32] on icon at bounding box center [471, 31] width 6 height 7
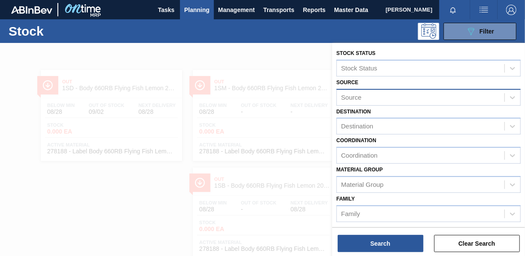
scroll to position [129, 0]
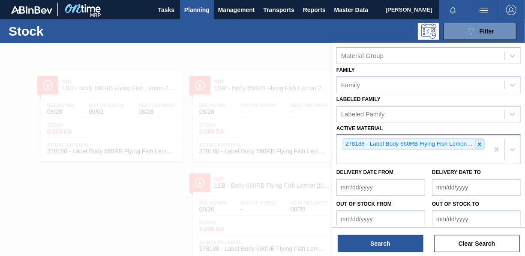
click at [482, 141] on div at bounding box center [479, 143] width 9 height 11
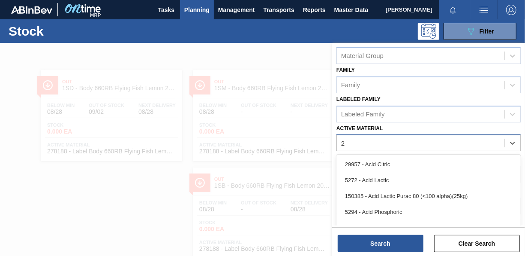
scroll to position [25, 0]
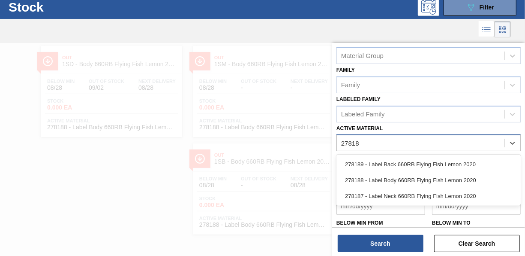
type Material "278187"
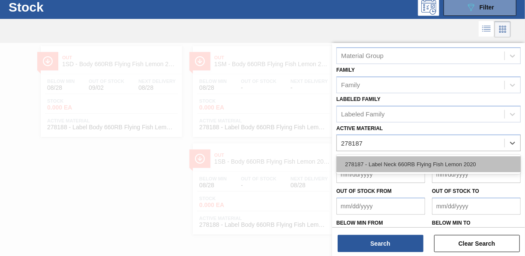
click at [422, 162] on div "278187 - Label Neck 660RB Flying Fish Lemon 2020" at bounding box center [429, 164] width 184 height 16
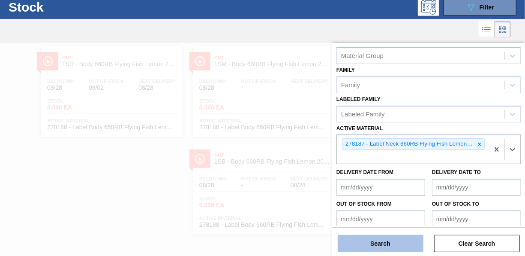
click at [394, 243] on button "Search" at bounding box center [381, 243] width 86 height 17
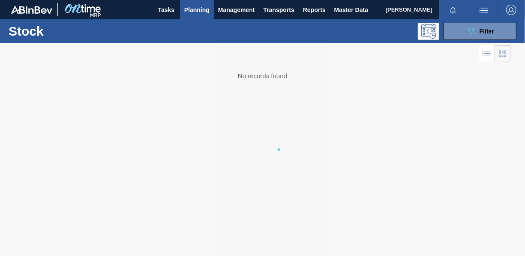
scroll to position [0, 0]
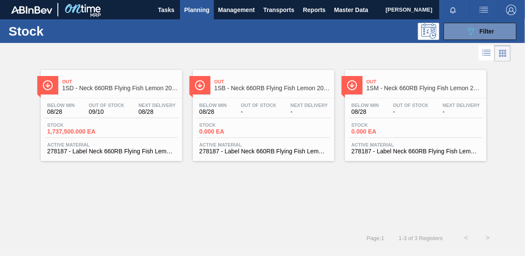
click at [66, 131] on span "1,737,500.000 EA" at bounding box center [77, 131] width 60 height 6
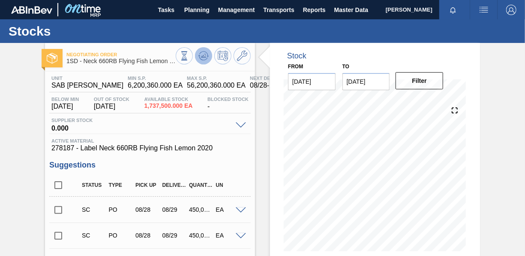
click at [210, 59] on button at bounding box center [203, 55] width 17 height 17
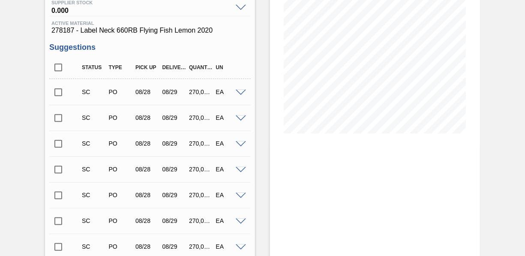
scroll to position [129, 0]
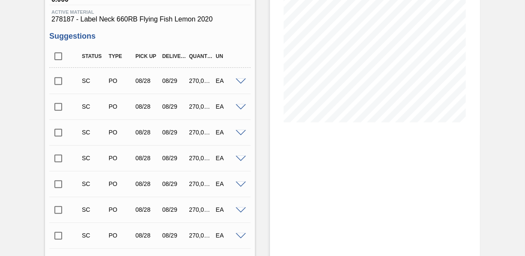
click at [59, 84] on input "checkbox" at bounding box center [58, 81] width 18 height 18
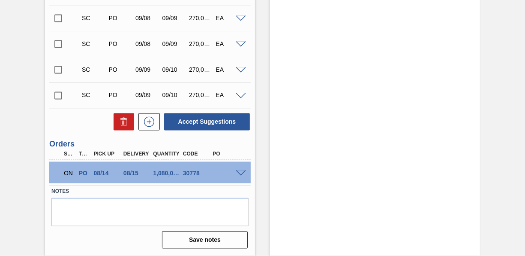
scroll to position [706, 0]
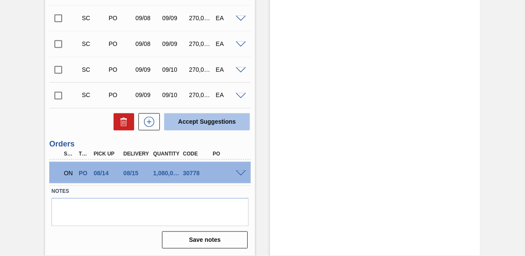
click at [211, 126] on button "Accept Suggestions" at bounding box center [207, 121] width 86 height 17
checkbox input "false"
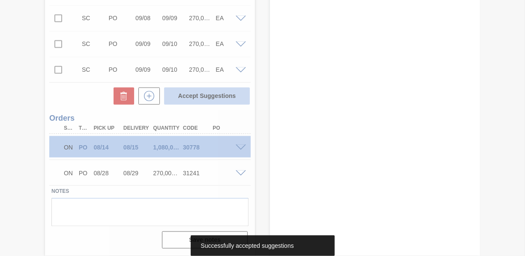
scroll to position [680, 0]
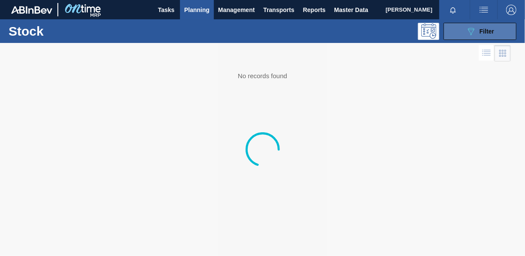
click at [474, 36] on button "089F7B8B-B2A5-4AFE-B5C0-19BA573D28AC Filter" at bounding box center [480, 31] width 73 height 17
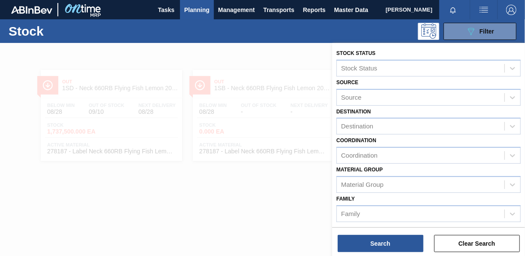
scroll to position [165, 0]
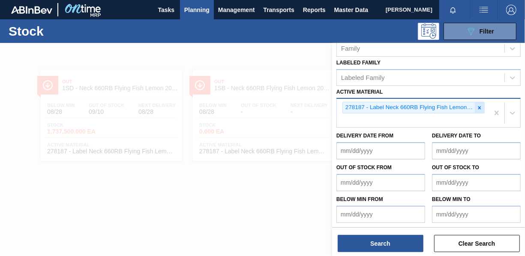
click at [481, 106] on icon at bounding box center [480, 108] width 6 height 6
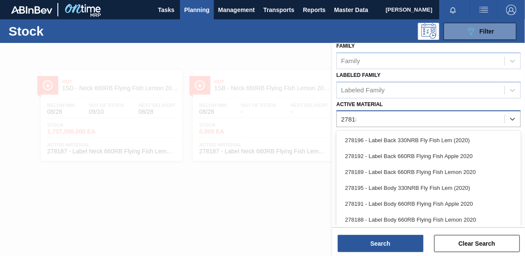
type Material "278189"
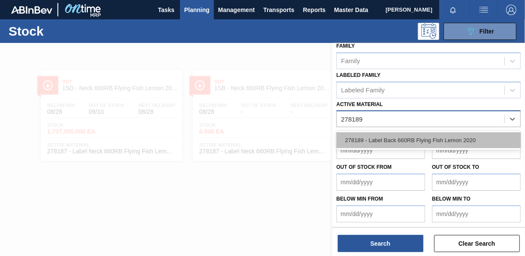
click at [470, 135] on div "278189 - Label Back 660RB Flying Fish Lemon 2020" at bounding box center [429, 140] width 184 height 16
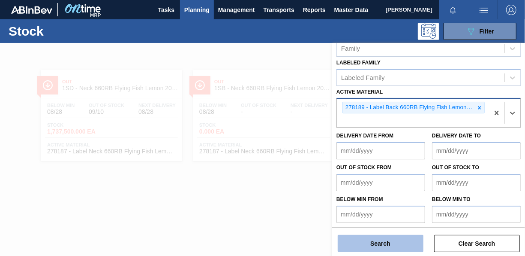
click at [408, 241] on button "Search" at bounding box center [381, 243] width 86 height 17
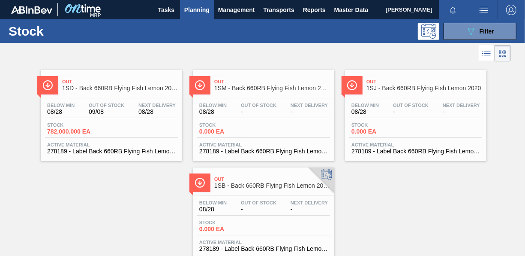
click at [65, 127] on div "Stock 782,000.000 EA" at bounding box center [77, 128] width 64 height 12
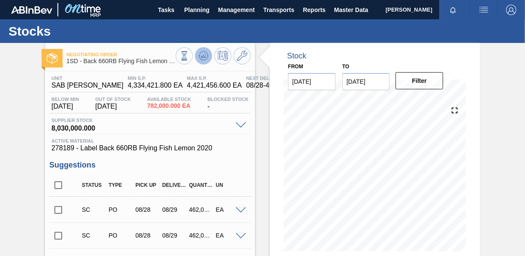
click at [208, 55] on icon at bounding box center [203, 56] width 10 height 10
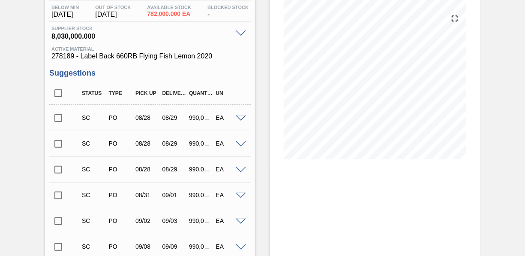
scroll to position [129, 0]
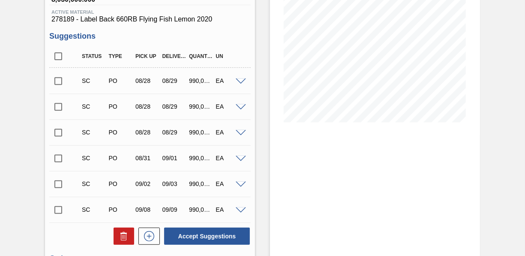
click at [58, 88] on input "checkbox" at bounding box center [58, 81] width 18 height 18
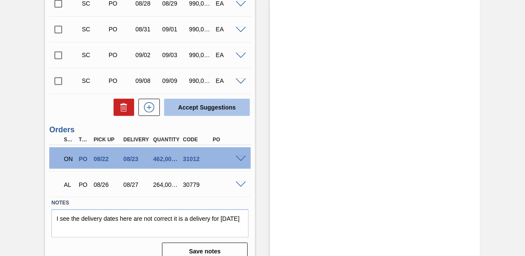
click at [204, 116] on button "Accept Suggestions" at bounding box center [207, 107] width 86 height 17
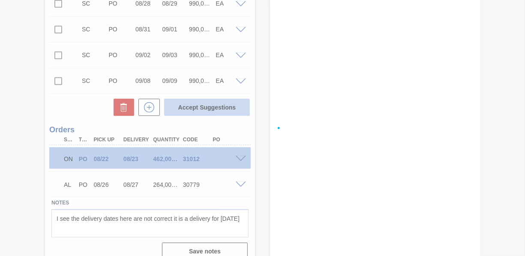
checkbox input "false"
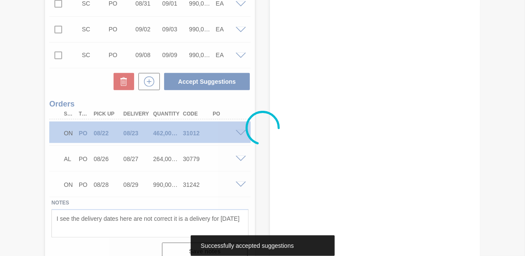
scroll to position [232, 0]
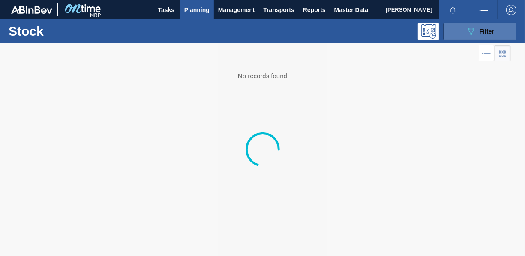
click at [466, 31] on button "089F7B8B-B2A5-4AFE-B5C0-19BA573D28AC Filter" at bounding box center [480, 31] width 73 height 17
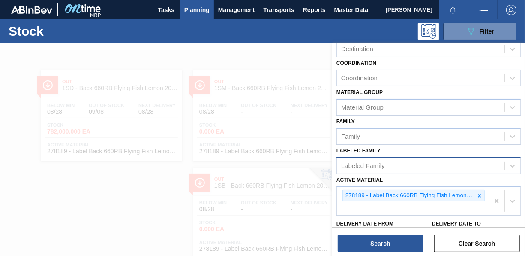
scroll to position [129, 0]
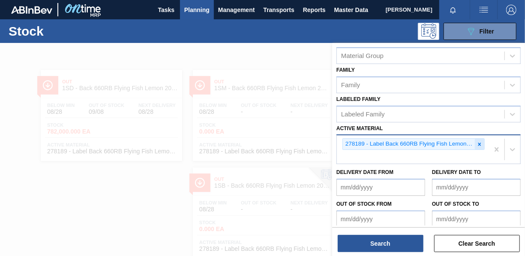
click at [475, 143] on div at bounding box center [479, 143] width 9 height 11
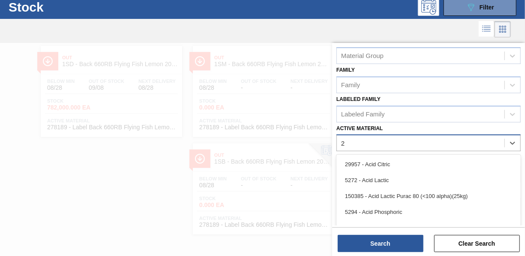
scroll to position [25, 0]
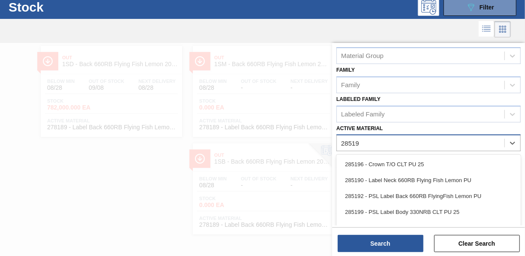
type Material "285199"
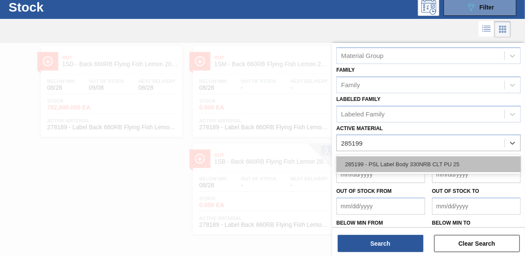
click at [452, 161] on div "285199 - PSL Label Body 330NRB CLT PU 25" at bounding box center [429, 164] width 184 height 16
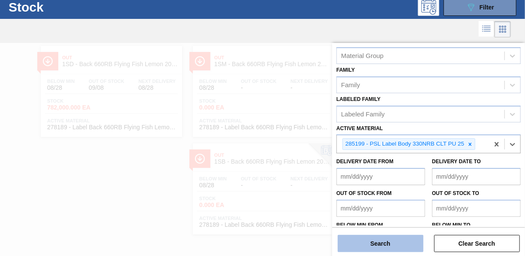
click at [395, 242] on button "Search" at bounding box center [381, 243] width 86 height 17
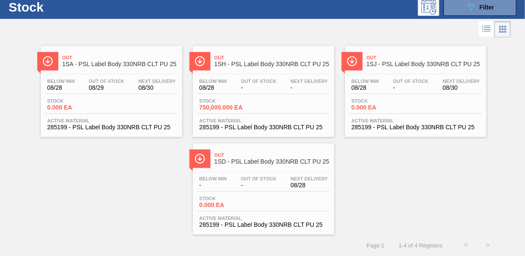
click at [207, 201] on span "0.000 EA" at bounding box center [229, 204] width 60 height 6
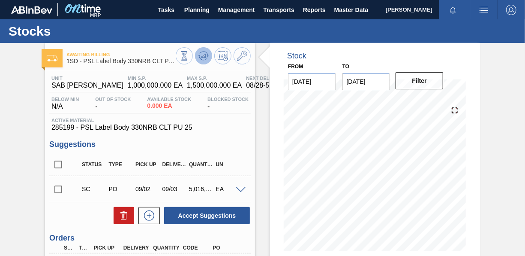
click at [204, 61] on span at bounding box center [203, 56] width 10 height 10
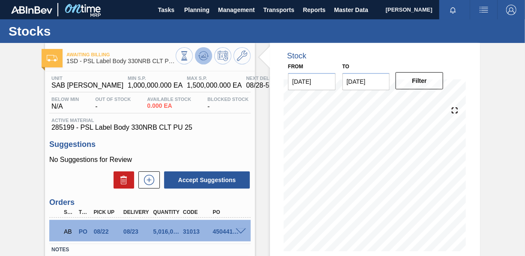
click at [200, 51] on icon at bounding box center [203, 56] width 10 height 10
click at [243, 235] on div "AB PO 08/22 08/23 5,016,000.000 31013 4504411612" at bounding box center [149, 230] width 201 height 21
click at [243, 232] on span at bounding box center [241, 231] width 10 height 6
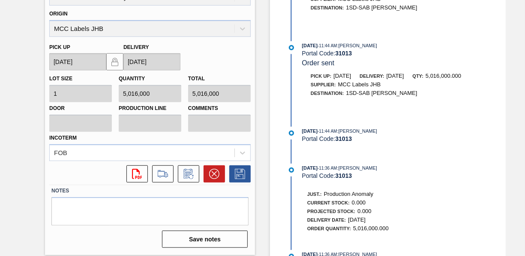
scroll to position [52, 0]
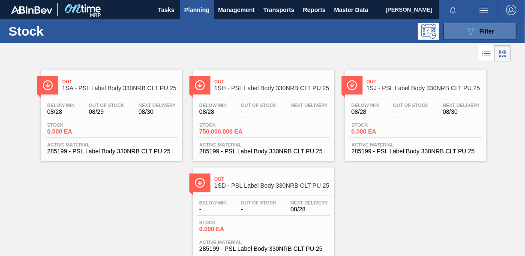
click at [460, 34] on button "089F7B8B-B2A5-4AFE-B5C0-19BA573D28AC Filter" at bounding box center [480, 31] width 73 height 17
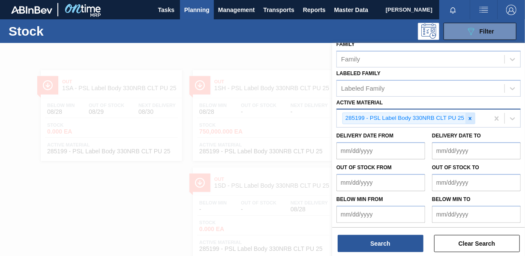
click at [468, 119] on icon at bounding box center [470, 118] width 6 height 6
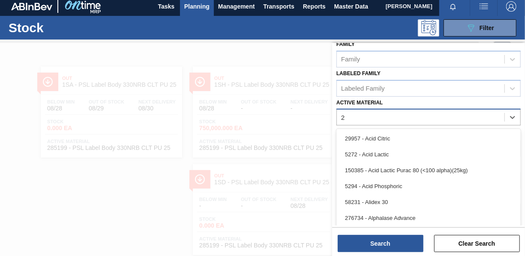
scroll to position [4, 0]
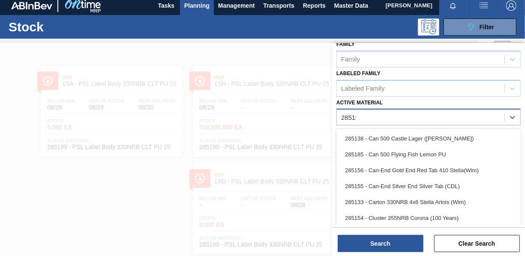
type Material "285198"
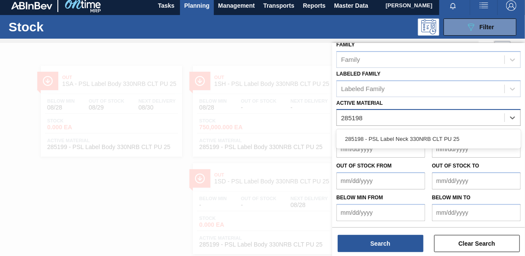
scroll to position [153, 0]
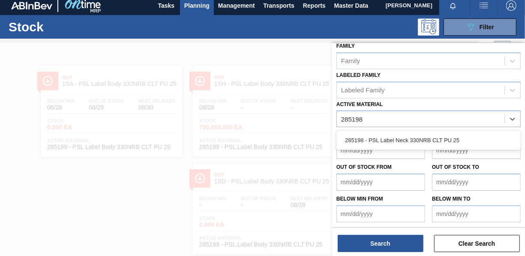
click at [441, 147] on div "285198 - PSL Label Neck 330NRB CLT PU 25" at bounding box center [429, 139] width 184 height 19
drag, startPoint x: 437, startPoint y: 141, endPoint x: 434, endPoint y: 151, distance: 9.8
click at [437, 141] on div "285198 - PSL Label Neck 330NRB CLT PU 25" at bounding box center [429, 140] width 184 height 16
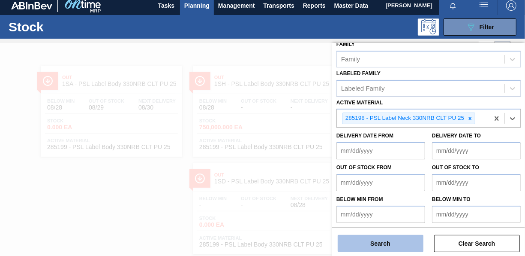
click at [392, 247] on button "Search" at bounding box center [381, 243] width 86 height 17
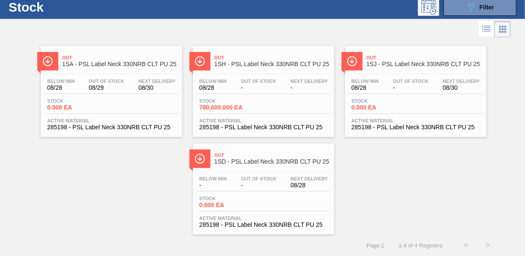
scroll to position [25, 0]
click at [217, 203] on span "0.000 EA" at bounding box center [229, 204] width 60 height 6
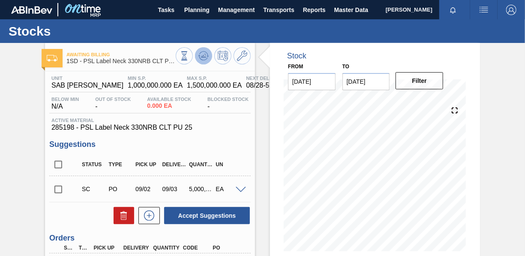
click at [204, 60] on icon at bounding box center [203, 56] width 10 height 10
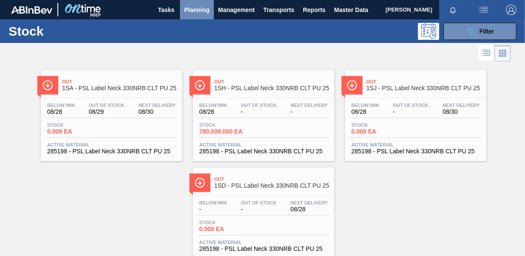
click at [188, 7] on span "Planning" at bounding box center [196, 10] width 25 height 10
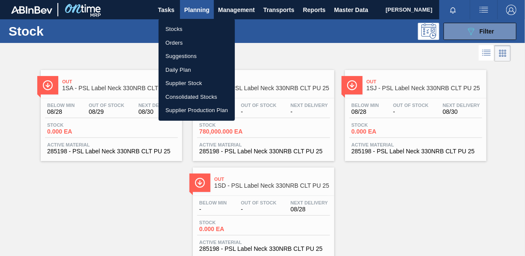
click at [175, 44] on li "Orders" at bounding box center [197, 43] width 76 height 14
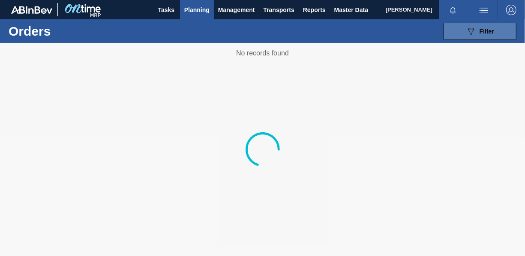
click at [481, 31] on span "Filter" at bounding box center [487, 31] width 15 height 7
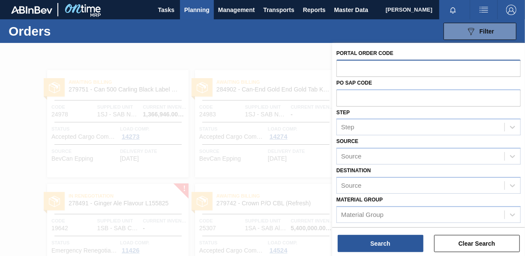
click at [363, 69] on input "text" at bounding box center [429, 68] width 184 height 16
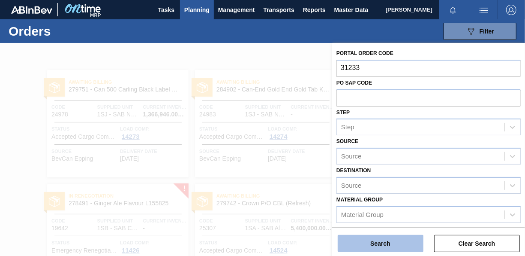
type input "31233"
click at [375, 238] on button "Search" at bounding box center [381, 243] width 86 height 17
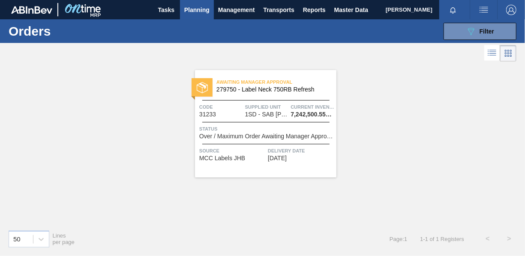
click at [275, 135] on span "Over / Maximum Order Awaiting Manager Approval" at bounding box center [266, 136] width 135 height 6
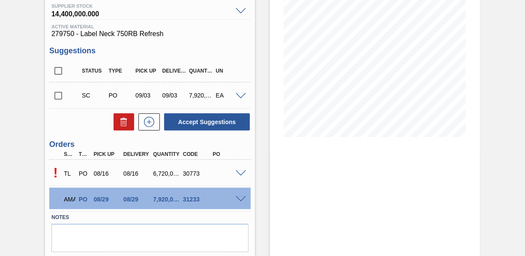
scroll to position [140, 0]
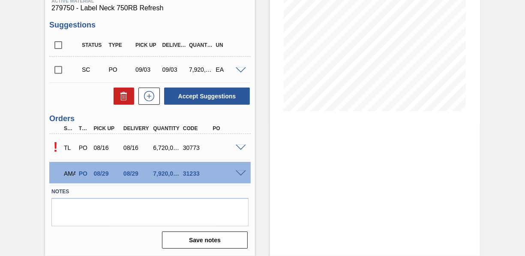
click at [240, 171] on span at bounding box center [241, 173] width 10 height 6
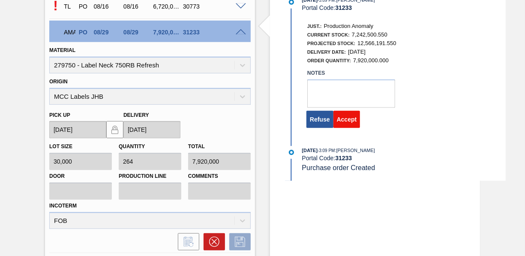
scroll to position [269, 0]
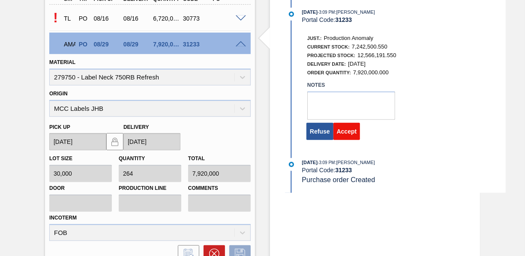
click at [347, 128] on button "Accept" at bounding box center [347, 131] width 27 height 17
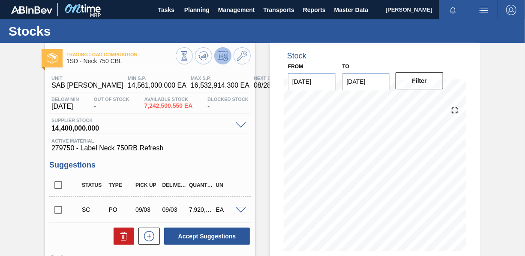
scroll to position [0, 0]
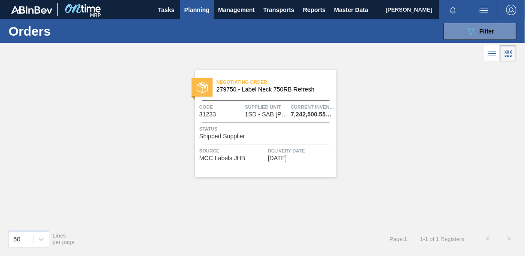
click at [199, 9] on span "Planning" at bounding box center [196, 10] width 25 height 10
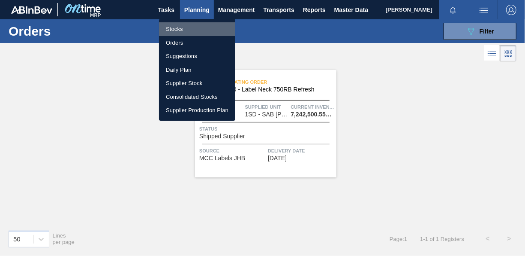
click at [179, 30] on li "Stocks" at bounding box center [197, 29] width 76 height 14
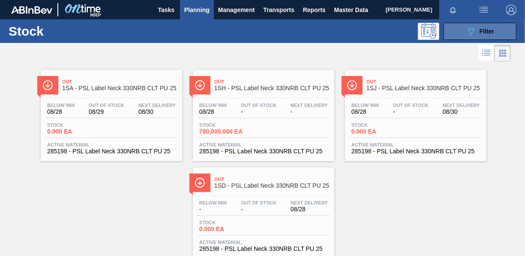
click at [466, 32] on icon "089F7B8B-B2A5-4AFE-B5C0-19BA573D28AC" at bounding box center [471, 31] width 10 height 10
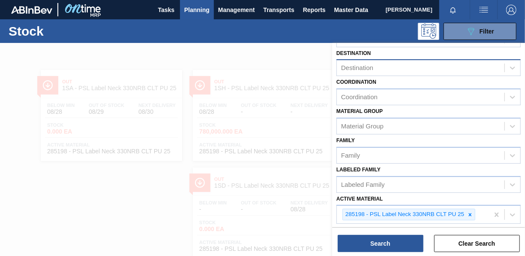
scroll to position [129, 0]
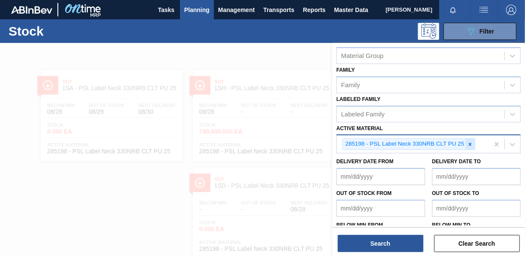
click at [467, 142] on icon at bounding box center [470, 144] width 6 height 6
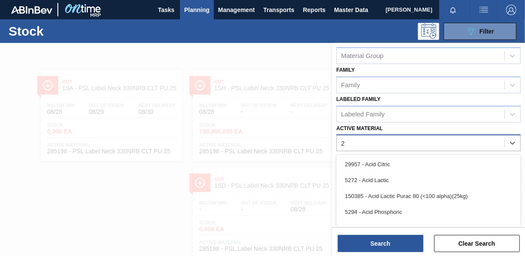
scroll to position [25, 0]
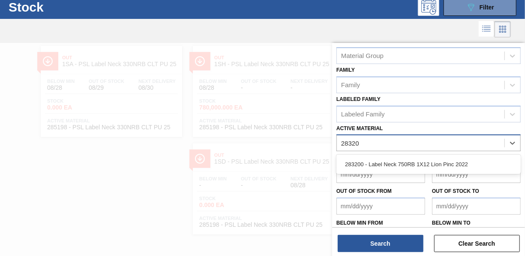
type Material "283200"
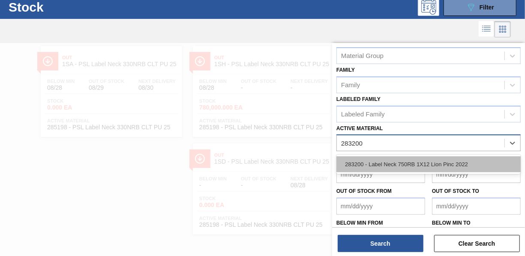
click at [464, 166] on div "283200 - Label Neck 750RB 1X12 Lion Pinc 2022" at bounding box center [429, 164] width 184 height 16
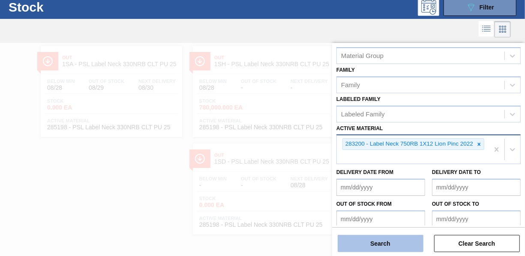
click at [385, 240] on button "Search" at bounding box center [381, 243] width 86 height 17
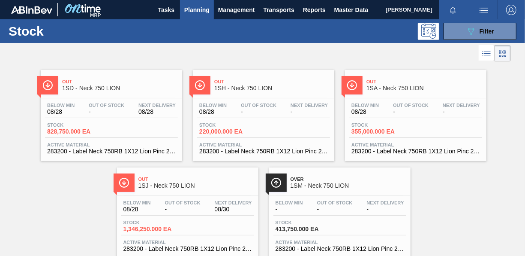
click at [69, 132] on span "828,750.000 EA" at bounding box center [77, 131] width 60 height 6
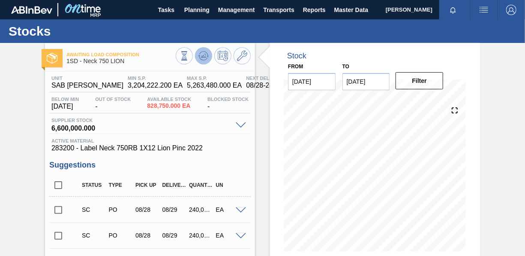
click at [201, 63] on button at bounding box center [203, 55] width 17 height 17
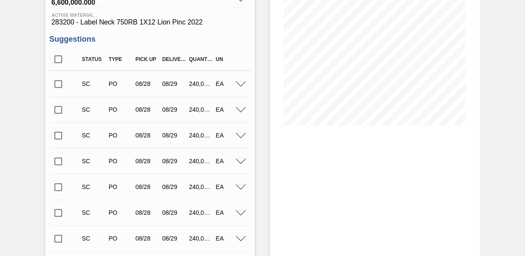
scroll to position [129, 0]
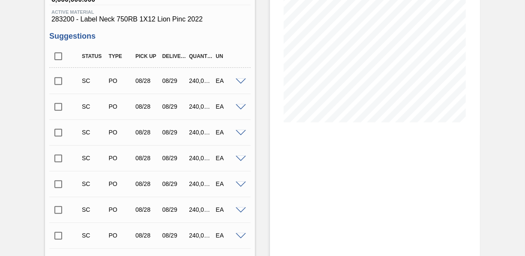
click at [61, 84] on input "checkbox" at bounding box center [58, 81] width 18 height 18
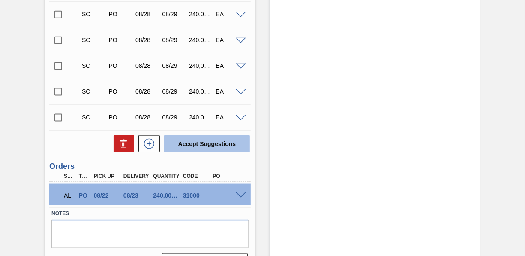
scroll to position [552, 0]
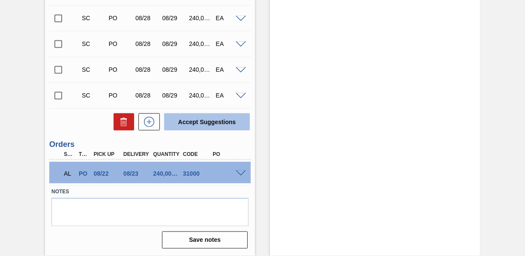
click at [217, 125] on button "Accept Suggestions" at bounding box center [207, 121] width 86 height 17
checkbox input "false"
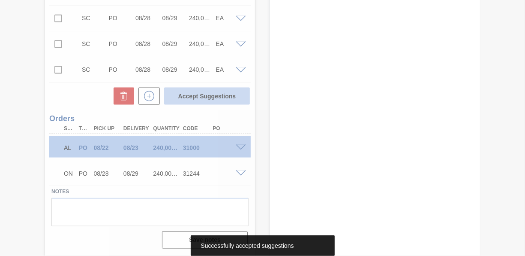
scroll to position [526, 0]
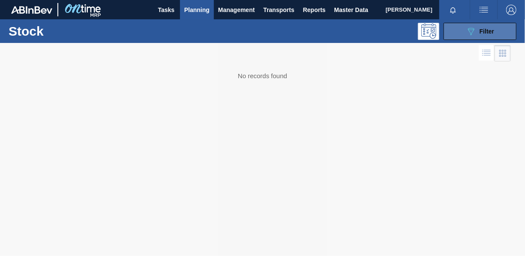
click at [487, 35] on div "089F7B8B-B2A5-4AFE-B5C0-19BA573D28AC Filter" at bounding box center [480, 31] width 28 height 10
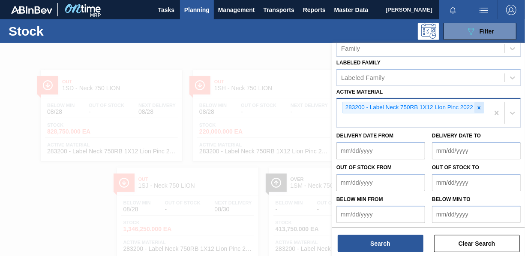
click at [478, 105] on icon at bounding box center [479, 108] width 6 height 6
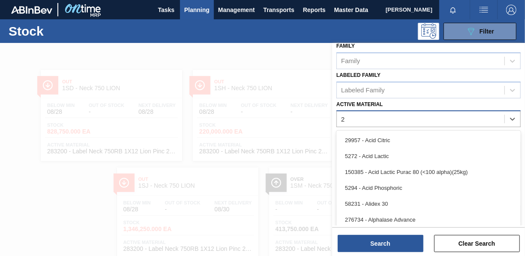
scroll to position [165, 0]
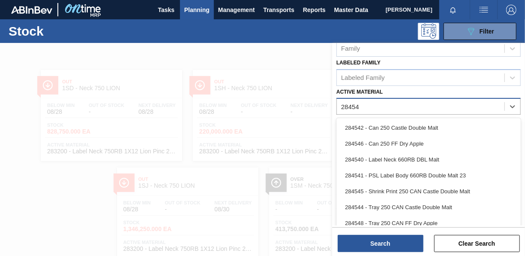
type Material "284540"
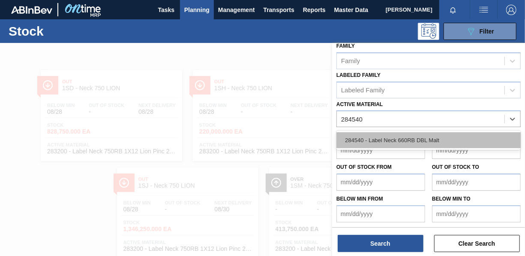
click at [417, 136] on div "284540 - Label Neck 660RB DBL Malt" at bounding box center [429, 140] width 184 height 16
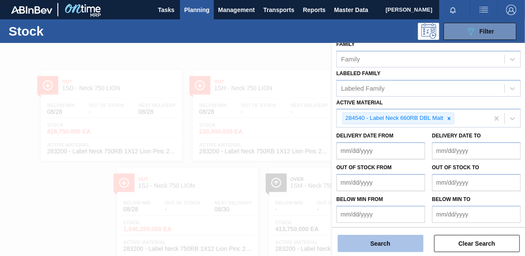
click at [394, 241] on button "Search" at bounding box center [381, 243] width 86 height 17
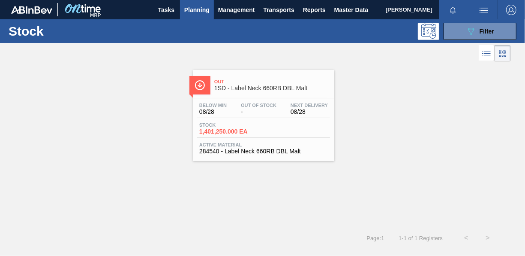
click at [231, 131] on span "1,401,250.000 EA" at bounding box center [229, 131] width 60 height 6
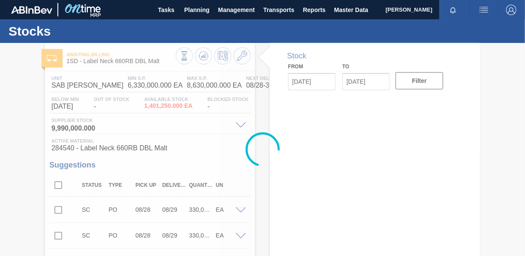
type input "[DATE]"
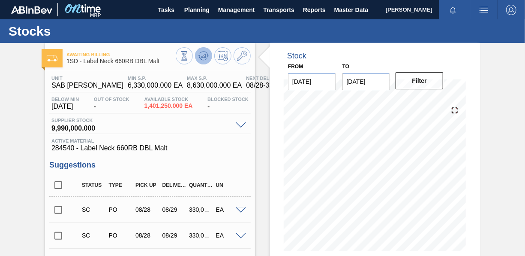
click at [201, 58] on icon at bounding box center [203, 56] width 10 height 10
drag, startPoint x: 61, startPoint y: 210, endPoint x: 162, endPoint y: 202, distance: 101.5
click at [62, 210] on input "checkbox" at bounding box center [58, 210] width 18 height 18
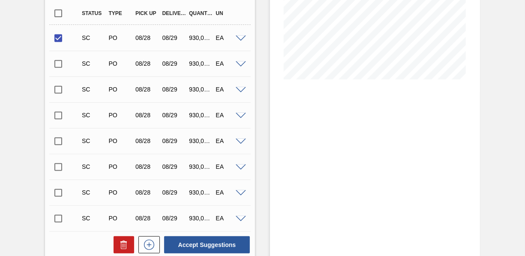
scroll to position [257, 0]
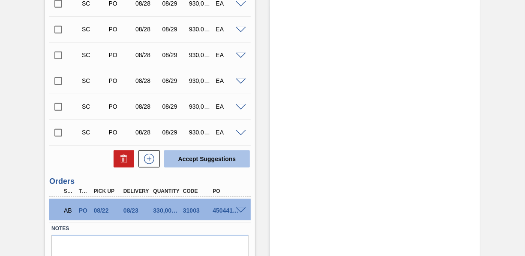
click at [212, 162] on button "Accept Suggestions" at bounding box center [207, 158] width 86 height 17
checkbox input "false"
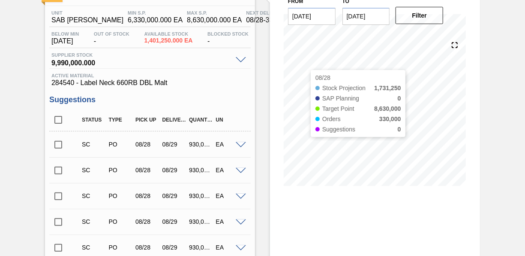
scroll to position [60, 0]
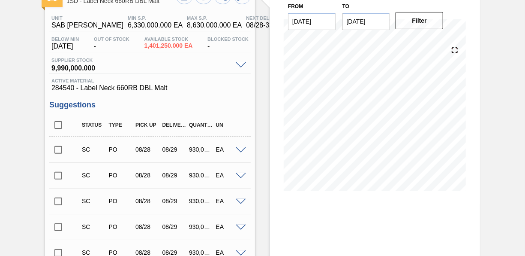
click at [117, 193] on div "SC PO 08/28 08/29 930,000.000 EA" at bounding box center [156, 200] width 161 height 17
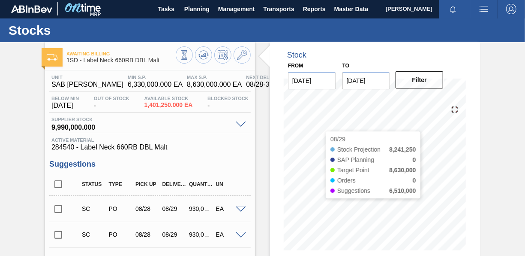
scroll to position [0, 0]
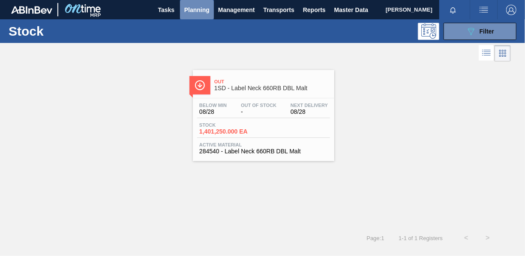
click at [197, 10] on span "Planning" at bounding box center [196, 10] width 25 height 10
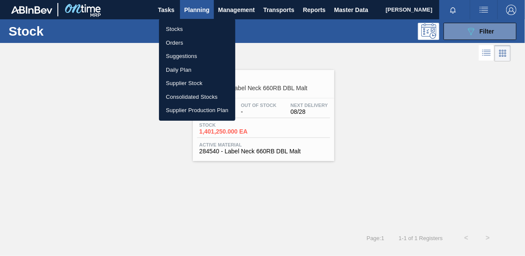
click at [193, 26] on li "Stocks" at bounding box center [197, 29] width 76 height 14
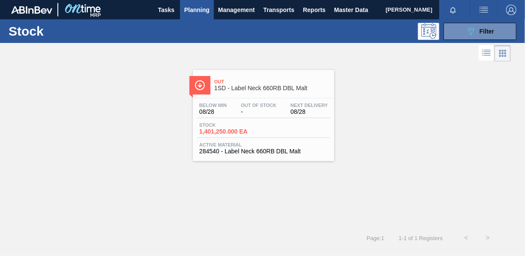
click at [495, 39] on div "Stock 089F7B8B-B2A5-4AFE-B5C0-19BA573D28AC Filter" at bounding box center [262, 31] width 525 height 24
click at [485, 33] on span "Filter" at bounding box center [487, 31] width 15 height 7
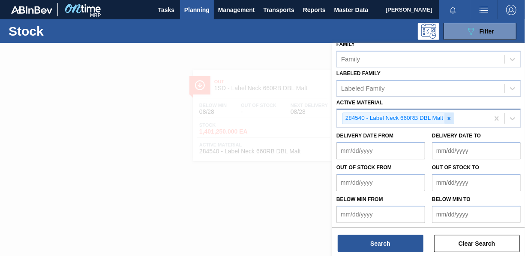
click at [448, 116] on icon at bounding box center [449, 118] width 6 height 6
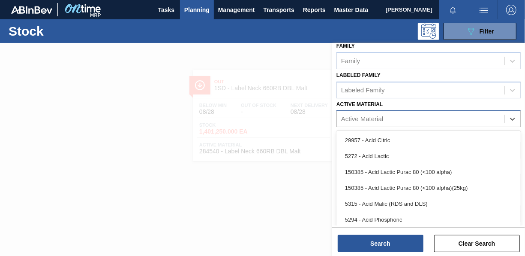
scroll to position [154, 0]
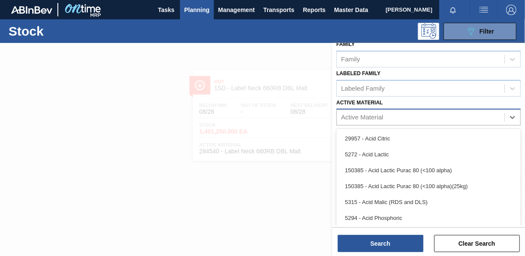
click at [394, 121] on div "Active Material" at bounding box center [421, 117] width 168 height 12
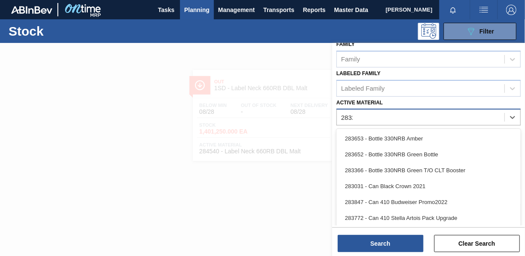
scroll to position [153, 0]
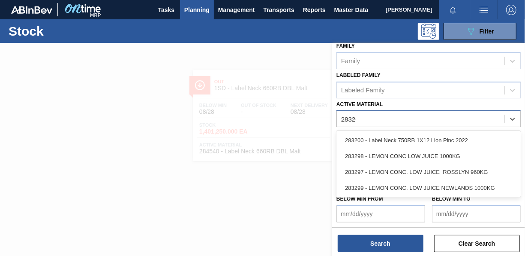
type Material "283200"
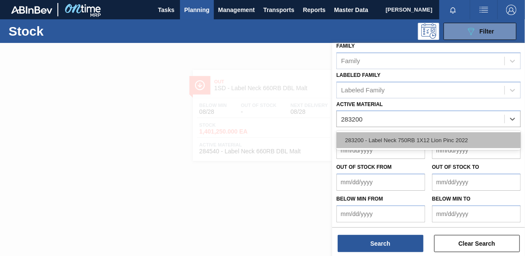
click at [382, 135] on div "283200 - Label Neck 750RB 1X12 Lion Pinc 2022" at bounding box center [429, 140] width 184 height 16
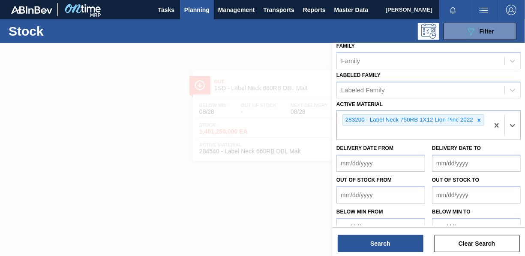
scroll to position [154, 0]
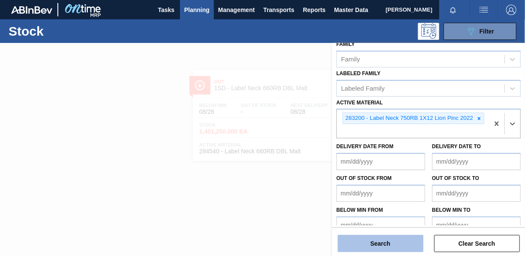
click at [373, 249] on button "Search" at bounding box center [381, 243] width 86 height 17
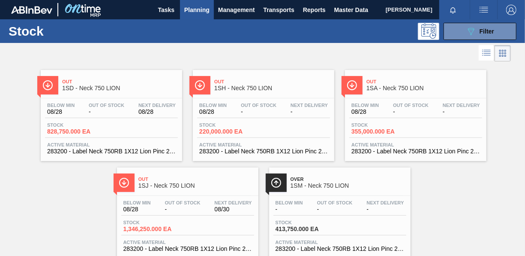
click at [66, 126] on span "Stock" at bounding box center [77, 124] width 60 height 5
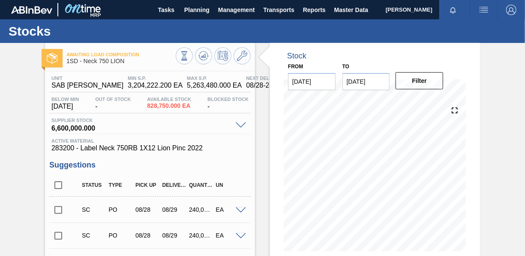
click at [206, 59] on icon at bounding box center [203, 58] width 9 height 4
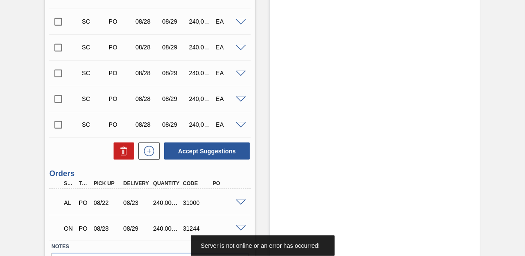
scroll to position [552, 0]
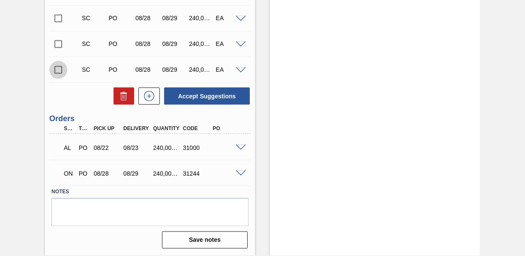
click at [60, 70] on input "checkbox" at bounding box center [58, 70] width 18 height 18
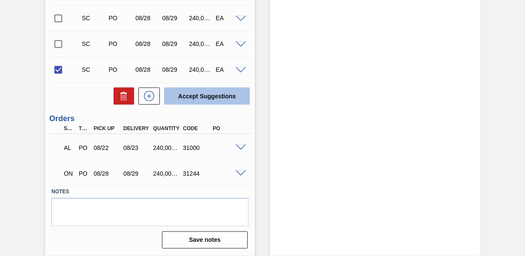
click at [214, 93] on button "Accept Suggestions" at bounding box center [207, 95] width 86 height 17
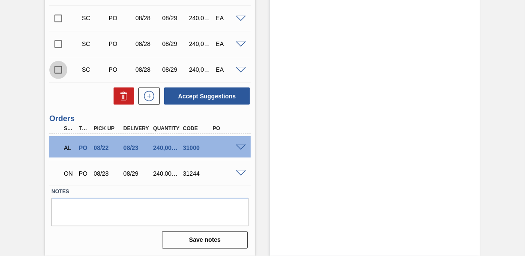
click at [62, 71] on input "checkbox" at bounding box center [58, 70] width 18 height 18
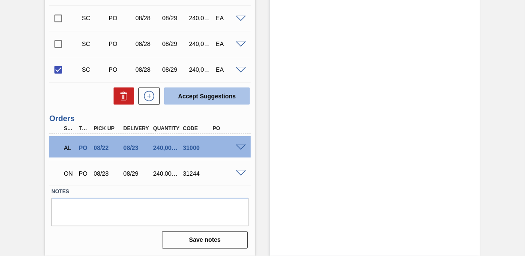
click at [198, 99] on button "Accept Suggestions" at bounding box center [207, 95] width 86 height 17
checkbox input "false"
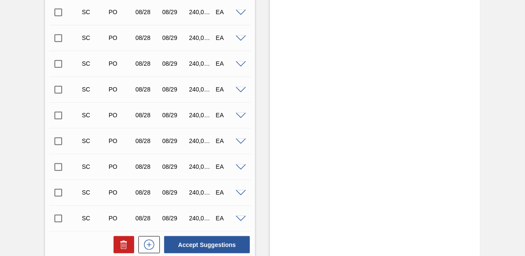
scroll to position [295, 0]
